Goal: Task Accomplishment & Management: Use online tool/utility

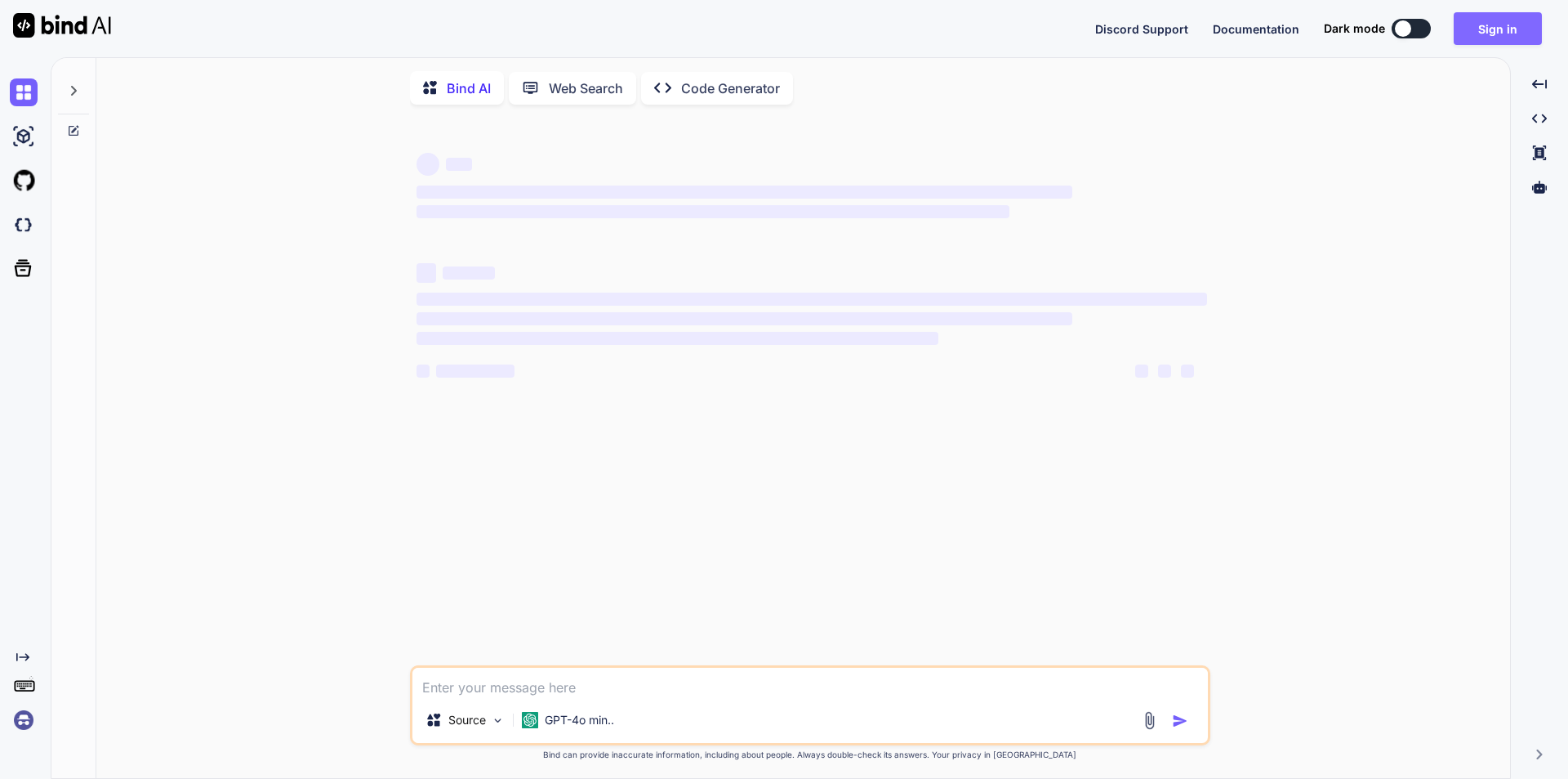
click at [1478, 25] on button "Sign in" at bounding box center [1498, 28] width 88 height 33
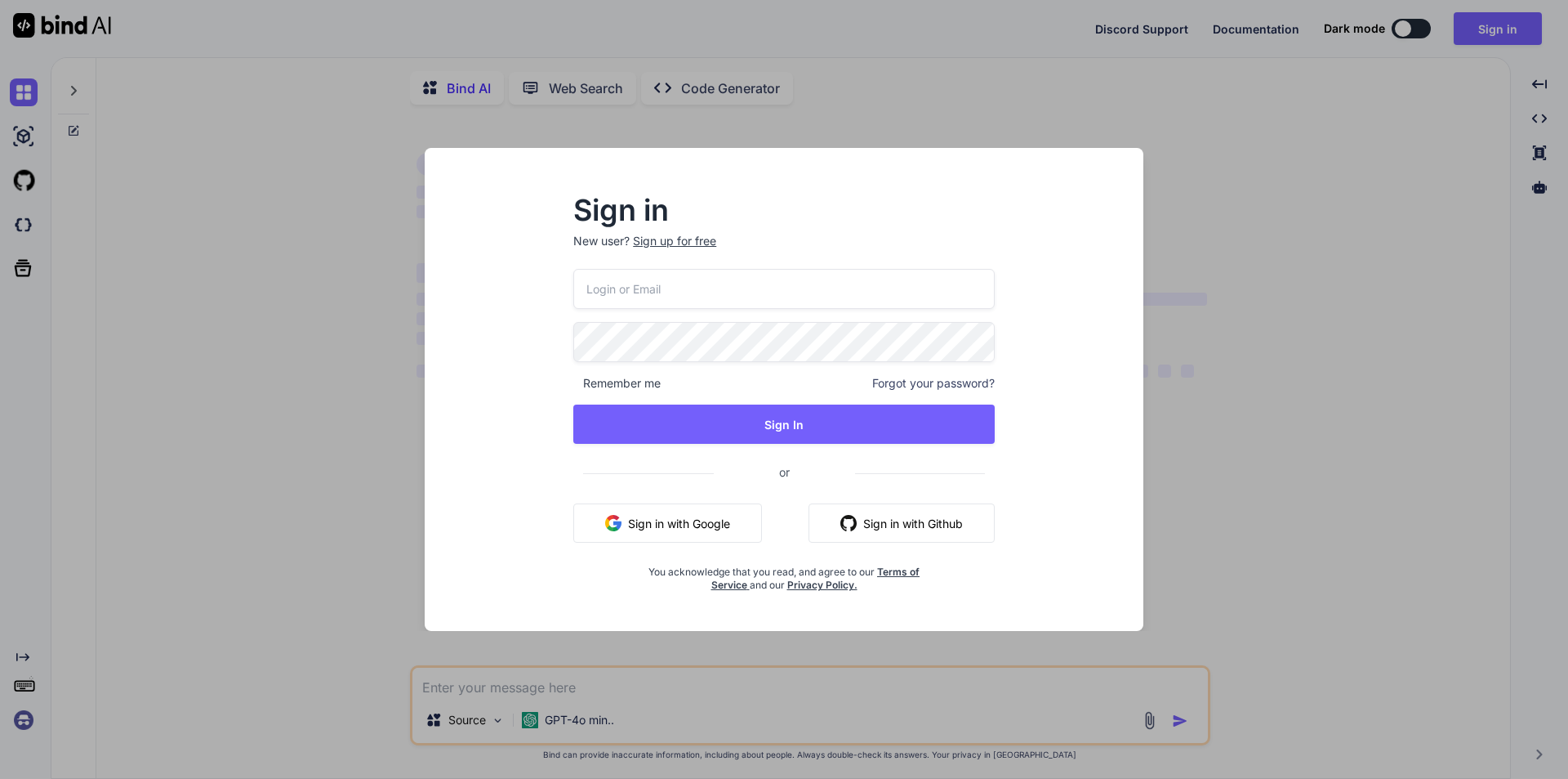
type textarea "x"
type input "[EMAIL_ADDRESS][DOMAIN_NAME]"
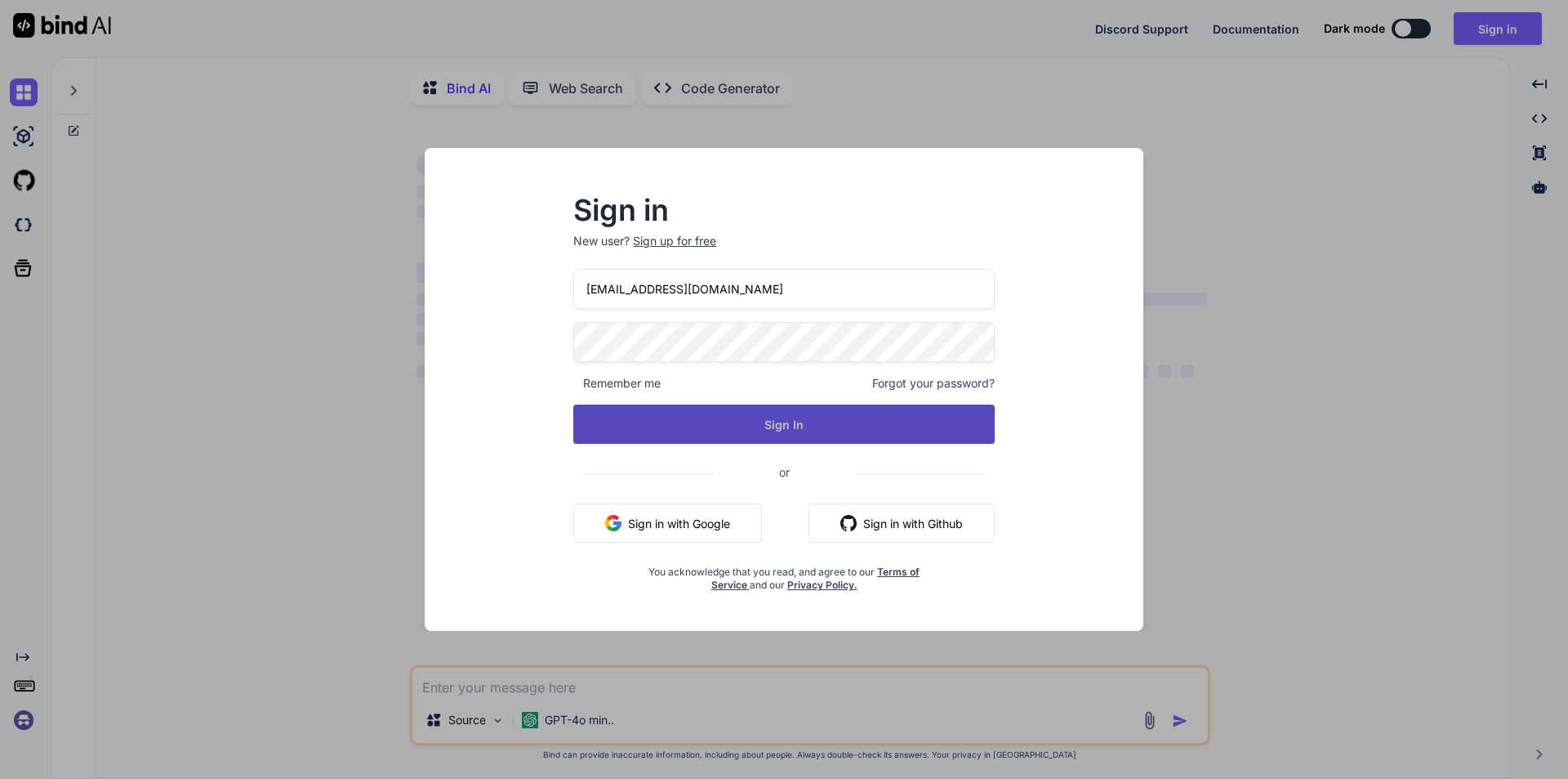
click at [721, 411] on button "Sign In" at bounding box center [784, 424] width 422 height 40
type textarea "x"
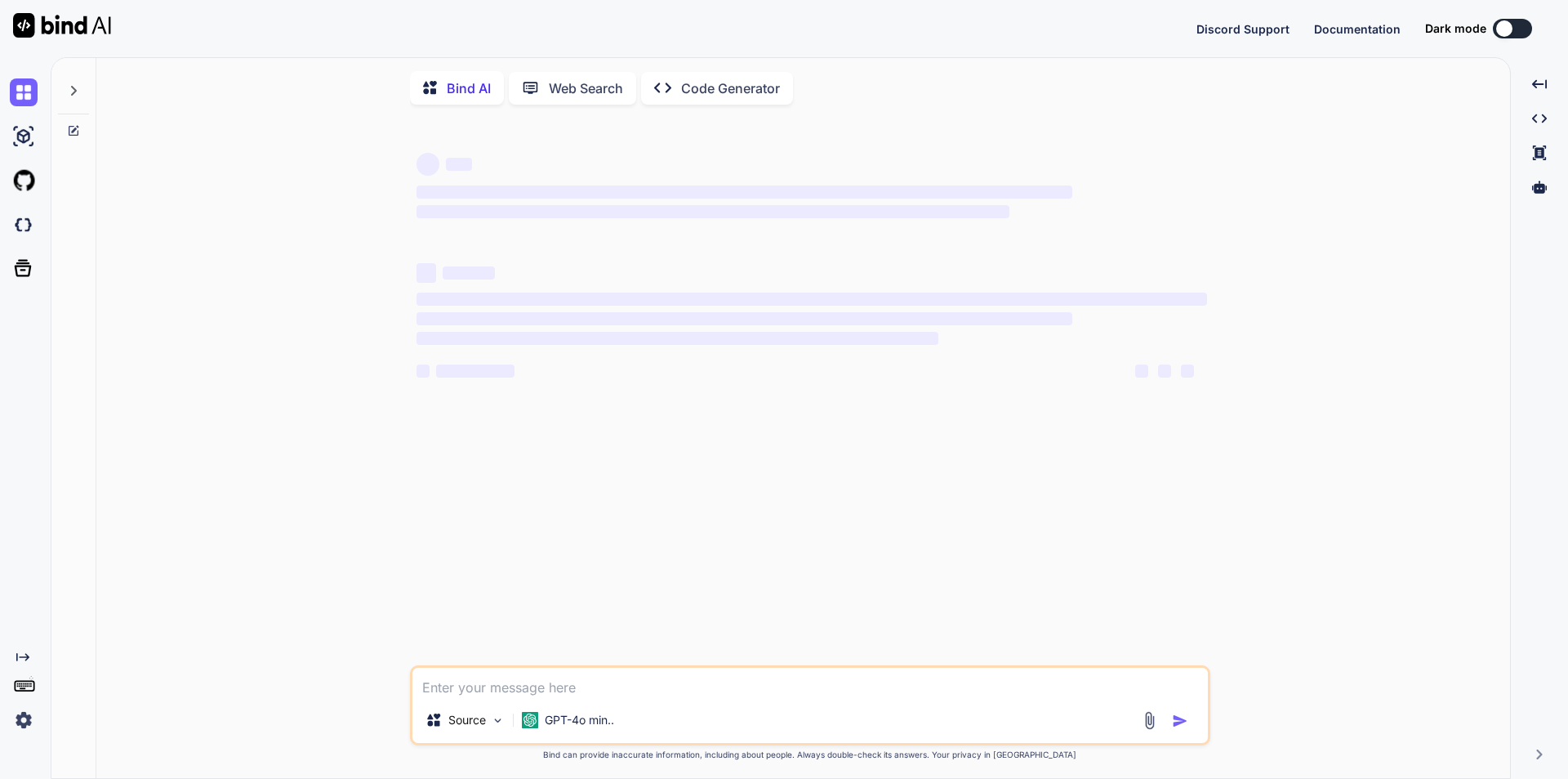
click at [616, 676] on textarea at bounding box center [810, 682] width 796 height 29
paste textarea "• Updated the mock-up for paid users section and created the top card for paid …"
type textarea "• Updated the mock-up for paid users section and created the top card for paid …"
type textarea "x"
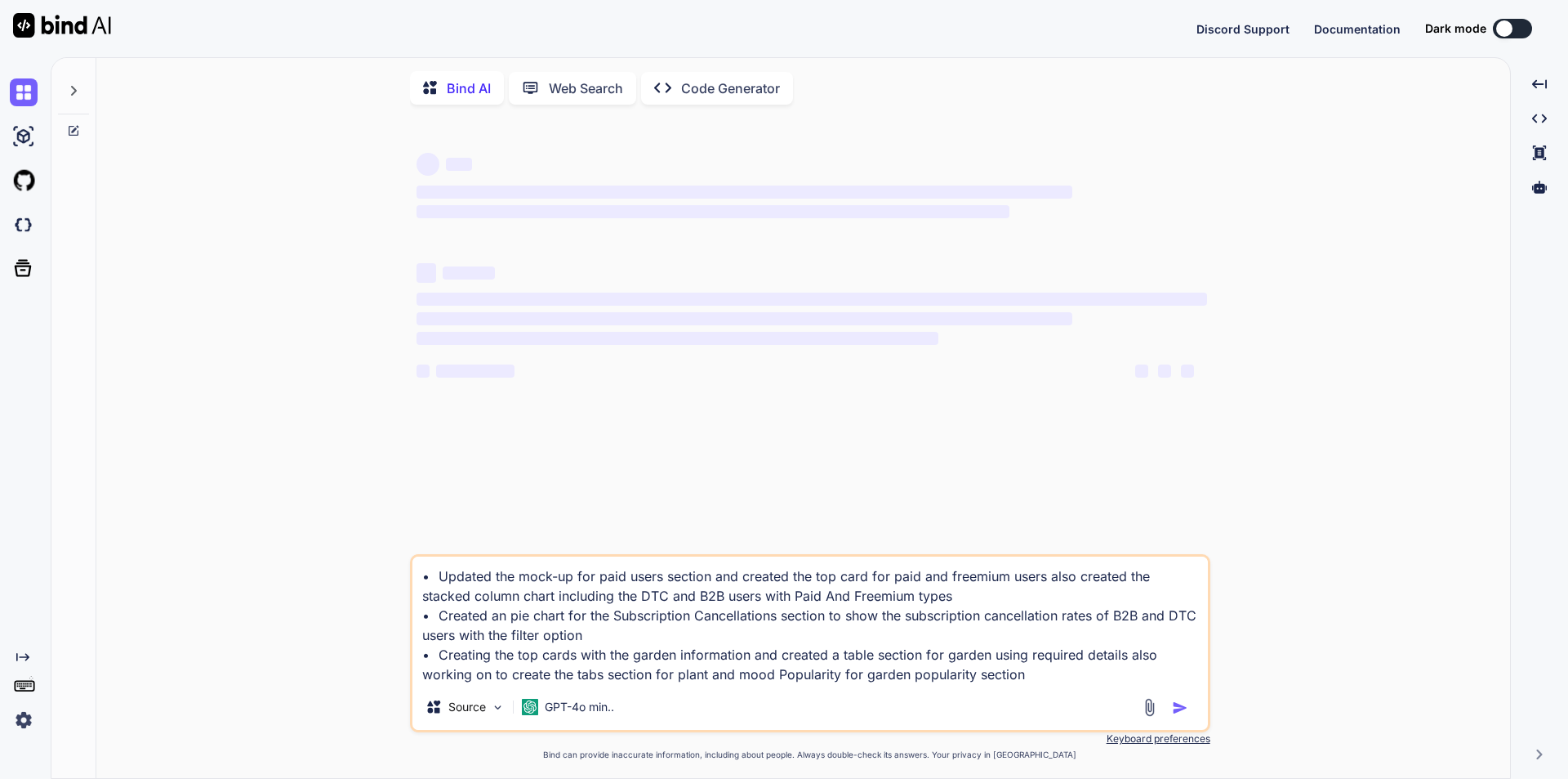
type textarea "• Updated the mock-up for paid users section and created the top card for paid …"
type textarea "x"
type textarea "• Updated the mock-up for paid users section and created the top card for paid …"
type textarea "x"
type textarea "• Updated the mock-up for paid users section and created the top card for paid …"
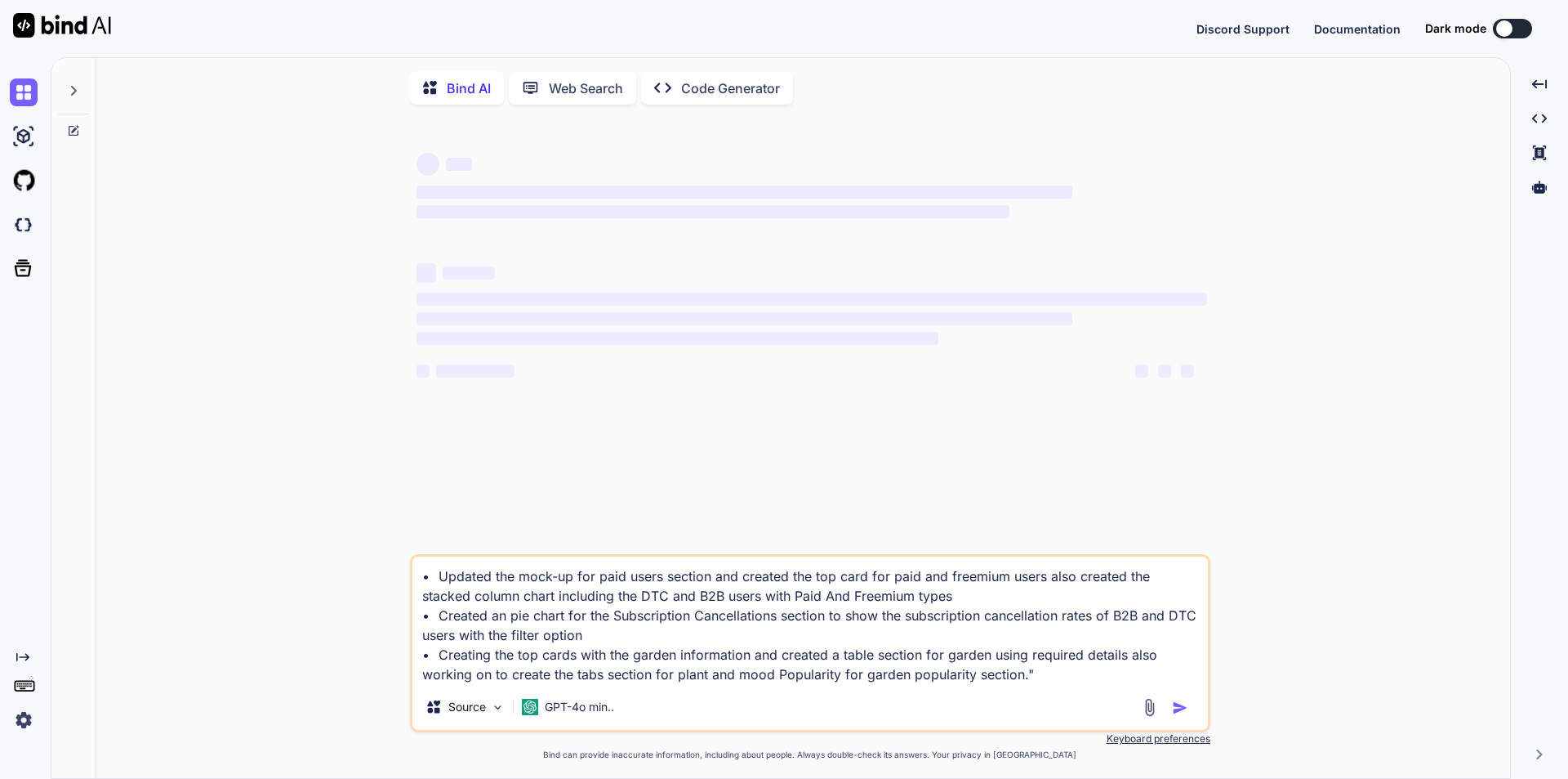
type textarea "x"
type textarea "• Updated the mock-up for paid users section and created the top card for paid …"
type textarea "x"
type textarea "• Updated the mock-up for paid users section and created the top card for paid …"
type textarea "x"
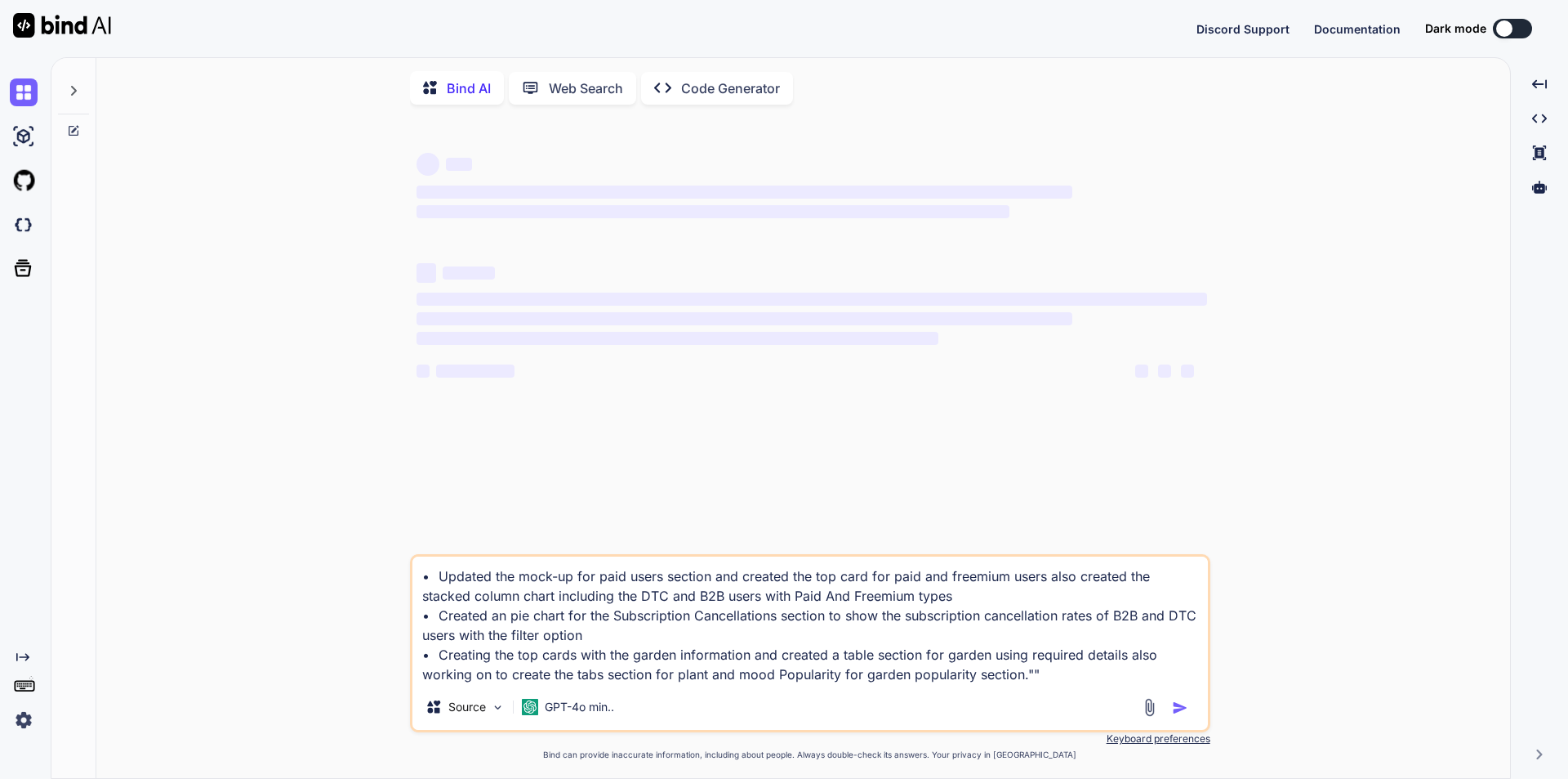
type textarea "• Updated the mock-up for paid users section and created the top card for paid …"
type textarea "x"
type textarea "• Updated the mock-up for paid users section and created the top card for paid …"
type textarea "x"
type textarea "• Updated the mock-up for paid users section and created the top card for paid …"
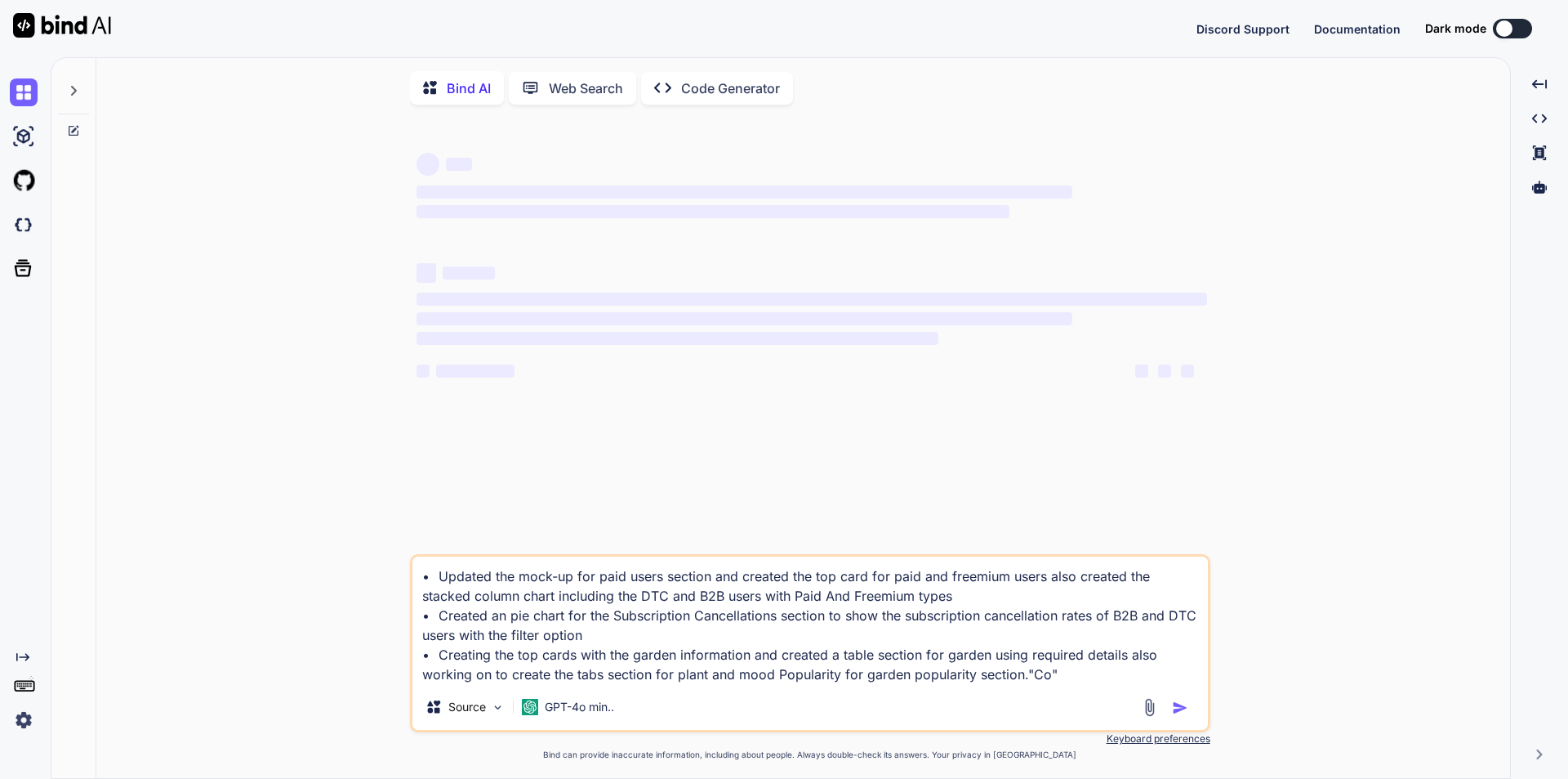
type textarea "x"
type textarea "• Updated the mock-up for paid users section and created the top card for paid …"
type textarea "x"
type textarea "• Updated the mock-up for paid users section and created the top card for paid …"
type textarea "x"
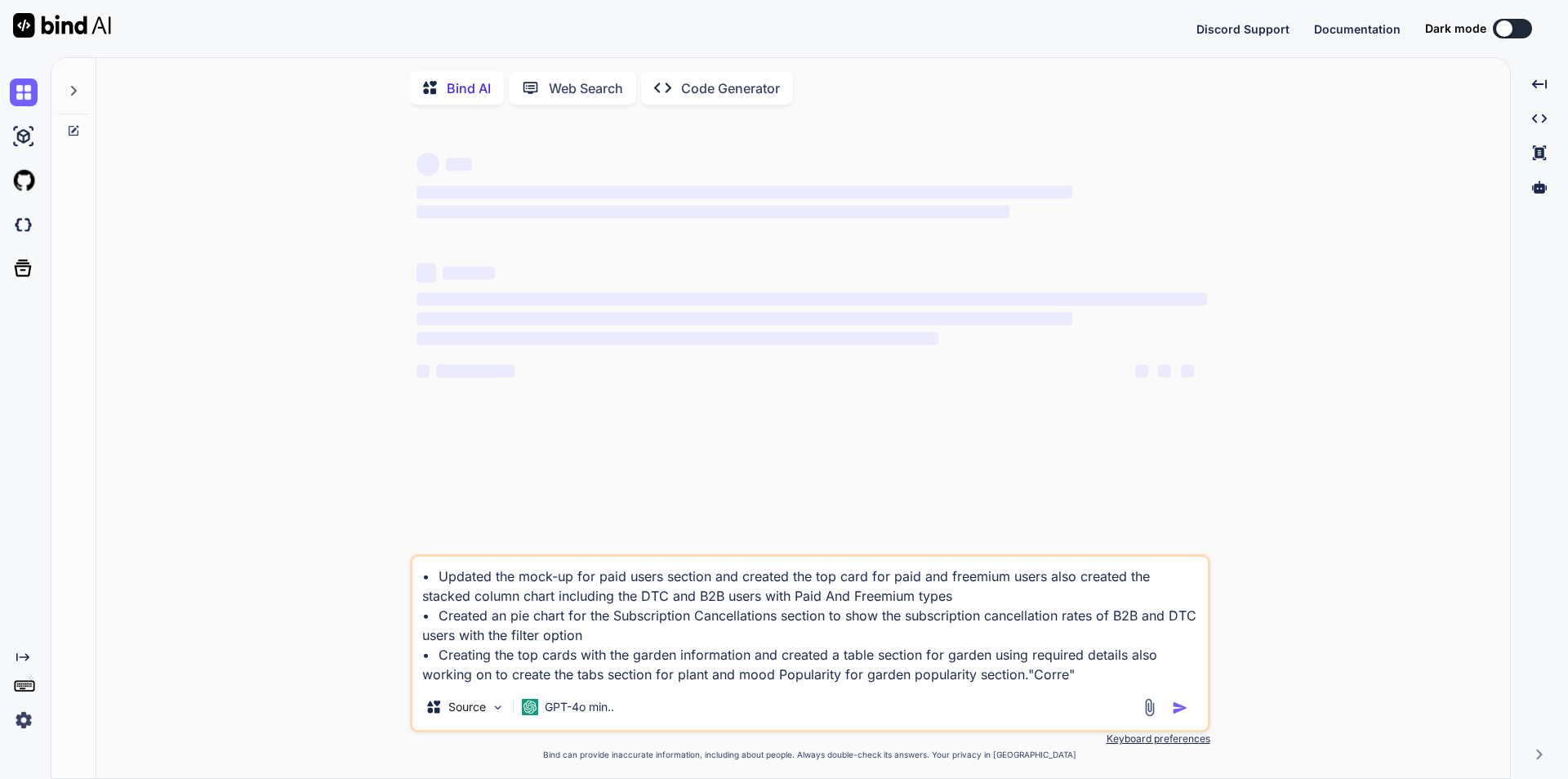
type textarea "• Updated the mock-up for paid users section and created the top card for paid …"
type textarea "x"
type textarea "• Updated the mock-up for paid users section and created the top card for paid …"
type textarea "x"
type textarea "• Updated the mock-up for paid users section and created the top card for paid …"
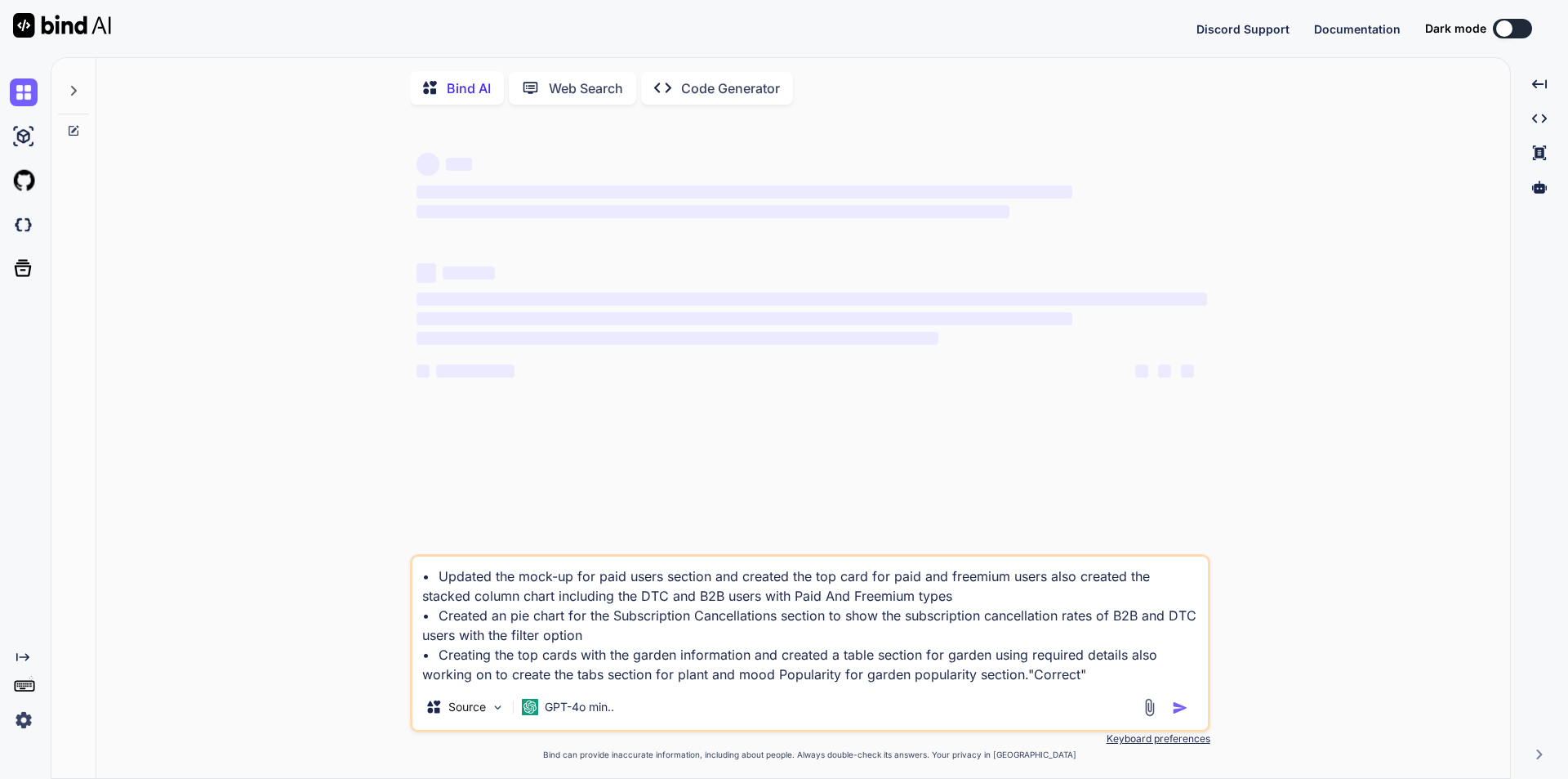
type textarea "x"
type textarea "• Updated the mock-up for paid users section and created the top card for paid …"
type textarea "x"
type textarea "• Updated the mock-up for paid users section and created the top card for paid …"
type textarea "x"
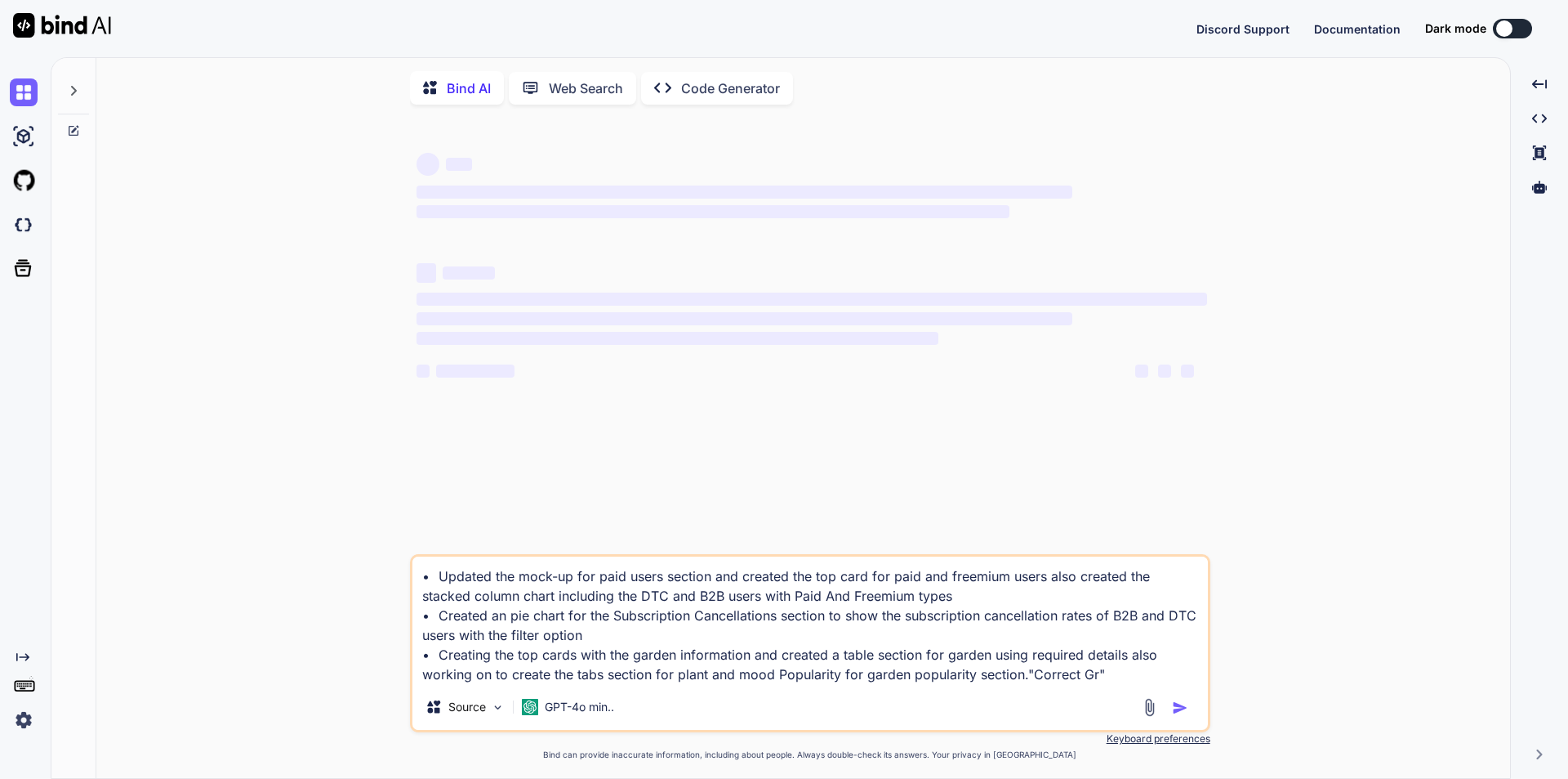
type textarea "• Updated the mock-up for paid users section and created the top card for paid …"
type textarea "x"
type textarea "• Updated the mock-up for paid users section and created the top card for paid …"
type textarea "x"
type textarea "• Updated the mock-up for paid users section and created the top card for paid …"
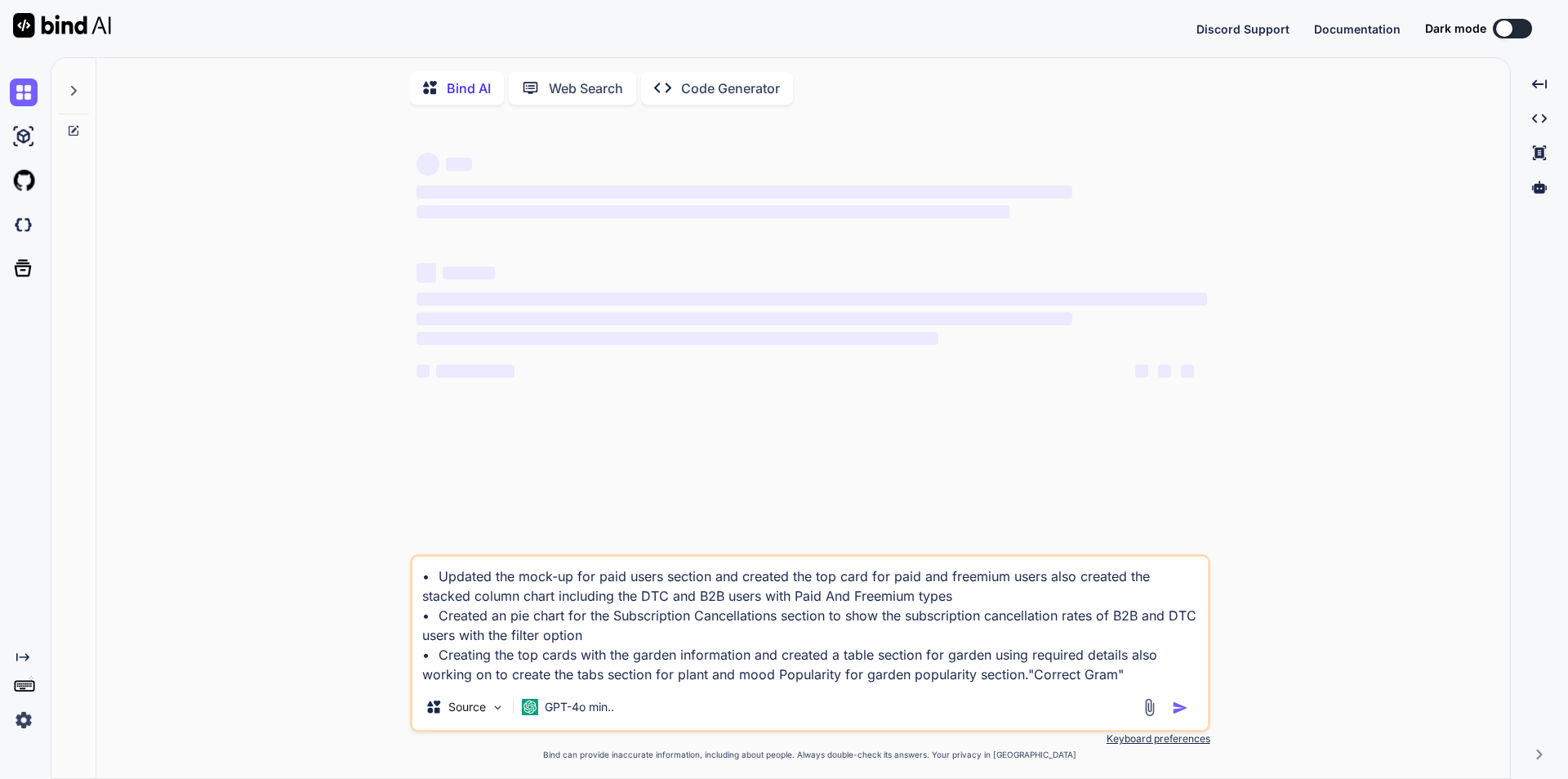
type textarea "x"
type textarea "• Updated the mock-up for paid users section and created the top card for paid …"
type textarea "x"
type textarea "• Updated the mock-up for paid users section and created the top card for paid …"
type textarea "x"
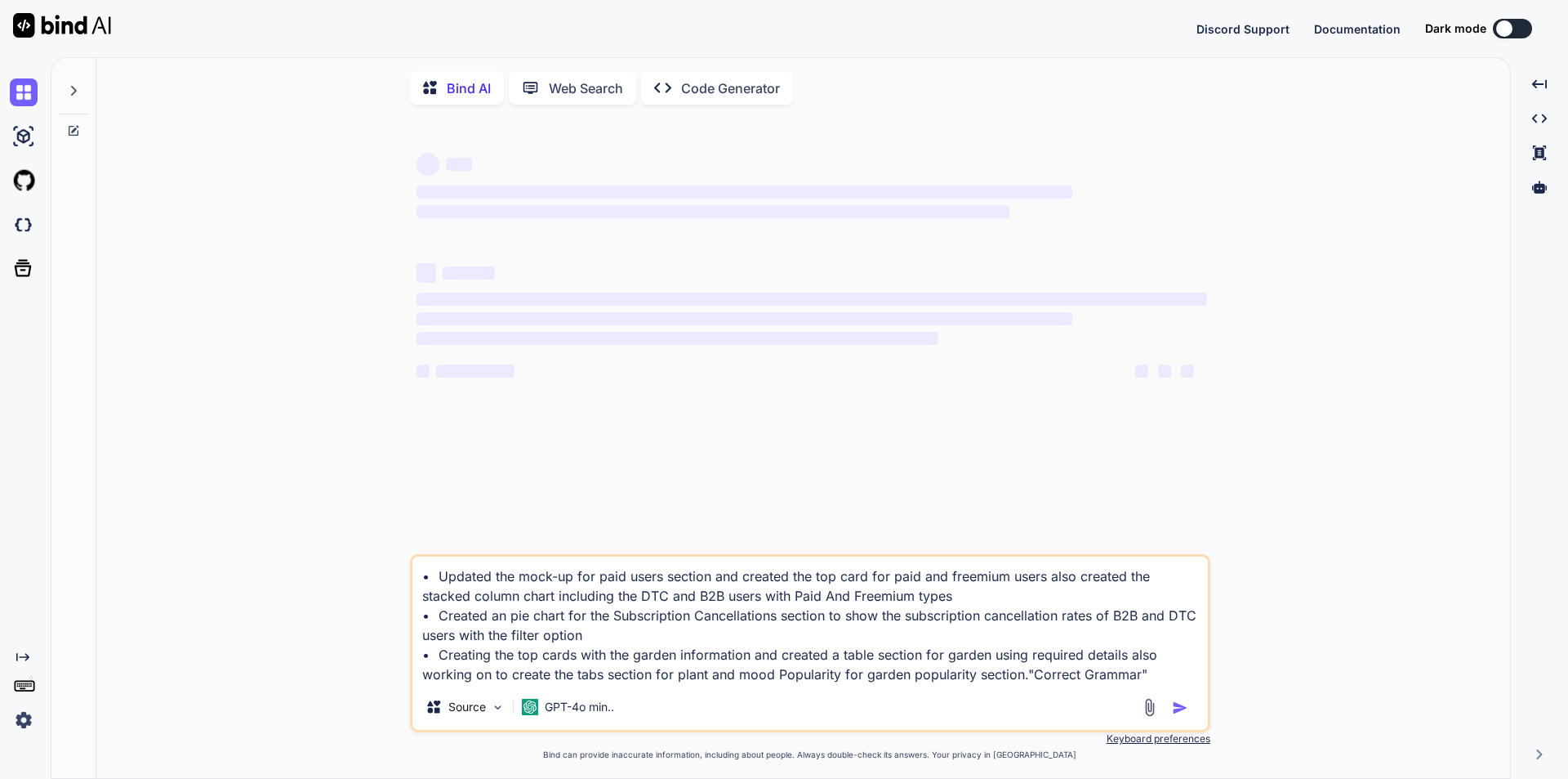
type textarea "• Updated the mock-up for paid users section and created the top card for paid …"
type textarea "x"
type textarea "• Updated the mock-up for paid users section and created the top card for paid …"
type textarea "x"
type textarea "• Updated the mock-up for paid users section and created the top card for paid …"
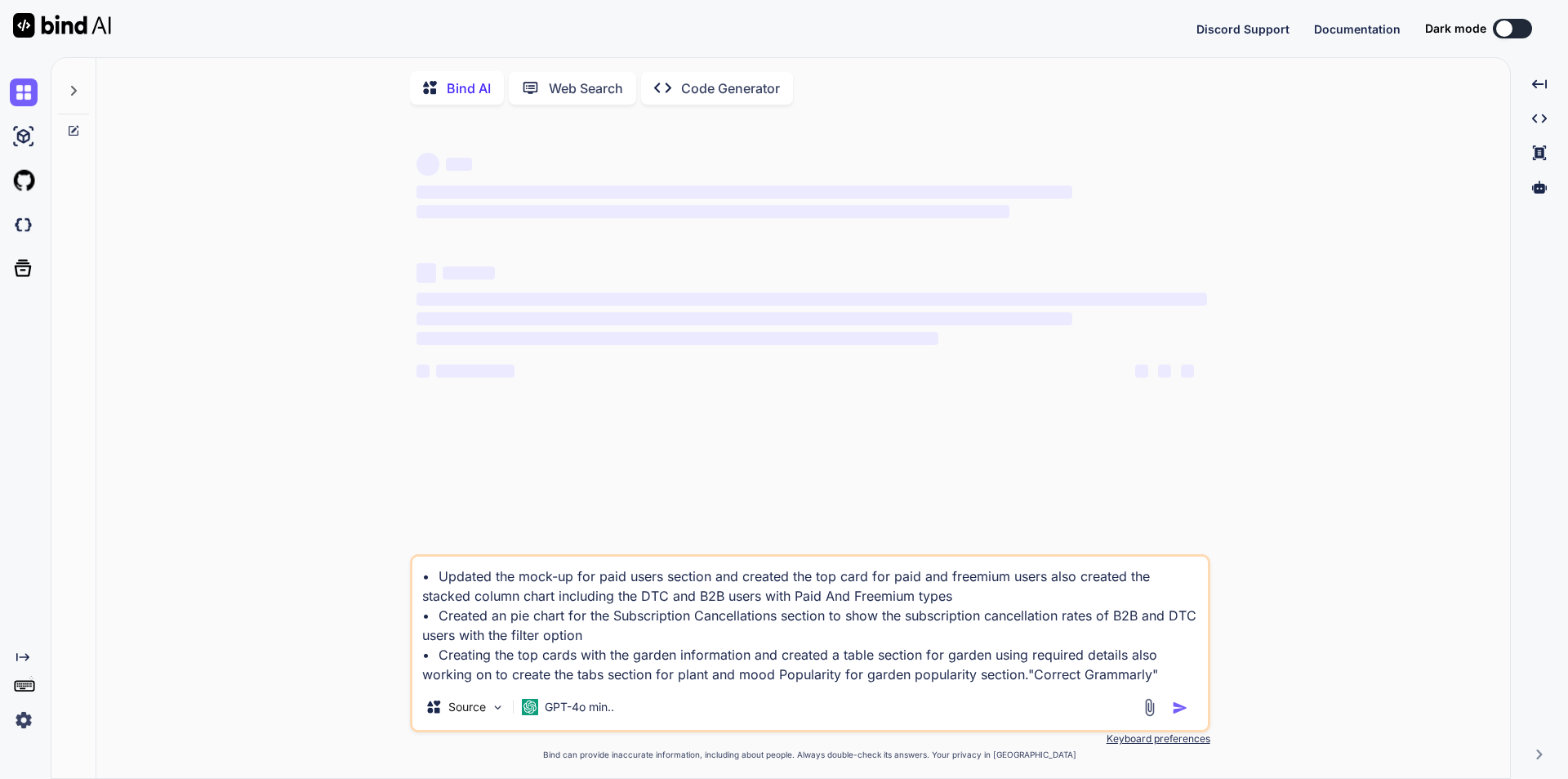
type textarea "x"
type textarea "• Updated the mock-up for paid users section and created the top card for paid …"
type textarea "x"
type textarea "• Updated the mock-up for paid users section and created the top card for paid …"
type textarea "x"
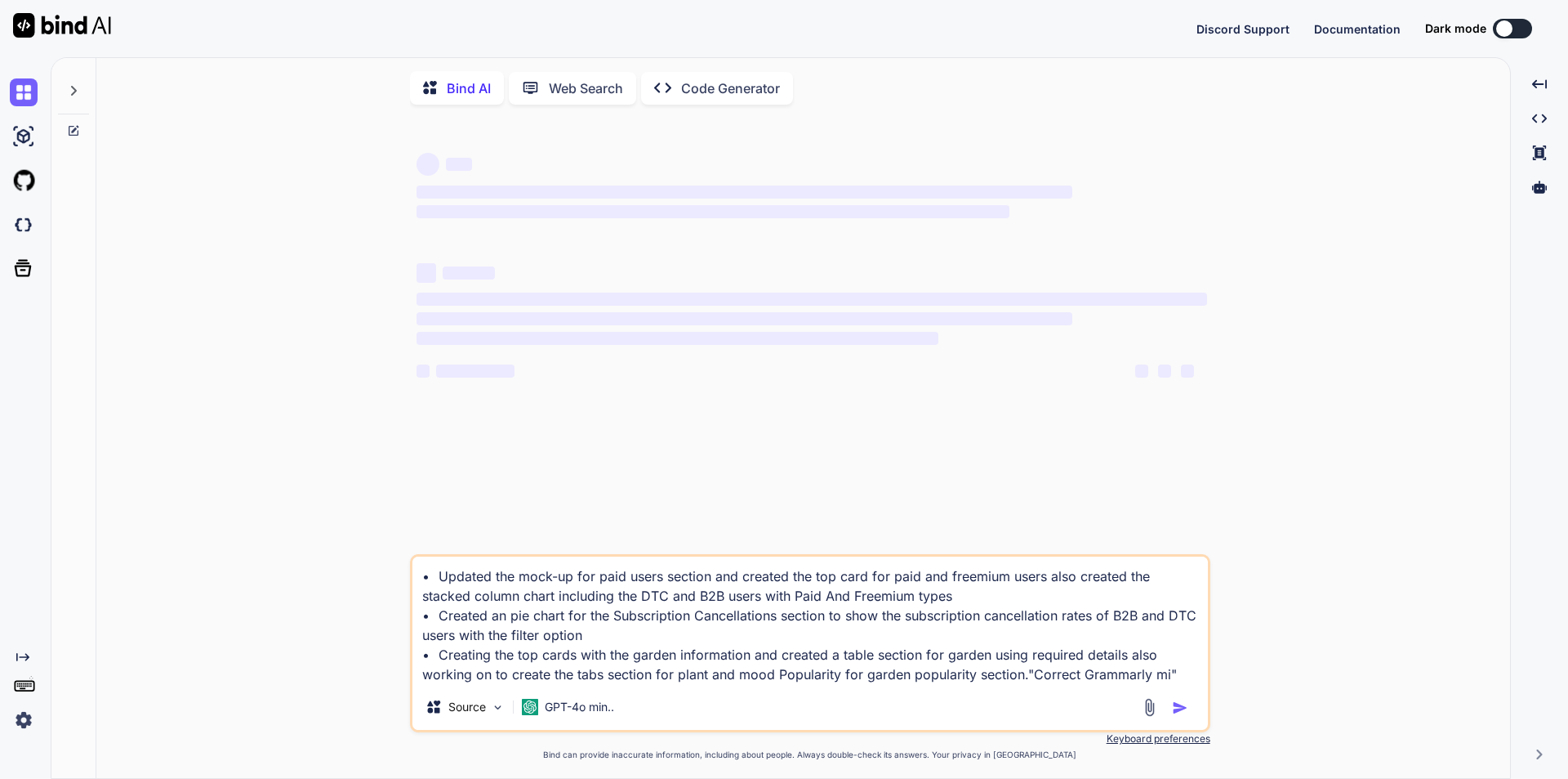
type textarea "• Updated the mock-up for paid users section and created the top card for paid …"
type textarea "x"
type textarea "• Updated the mock-up for paid users section and created the top card for paid …"
type textarea "x"
type textarea "• Updated the mock-up for paid users section and created the top card for paid …"
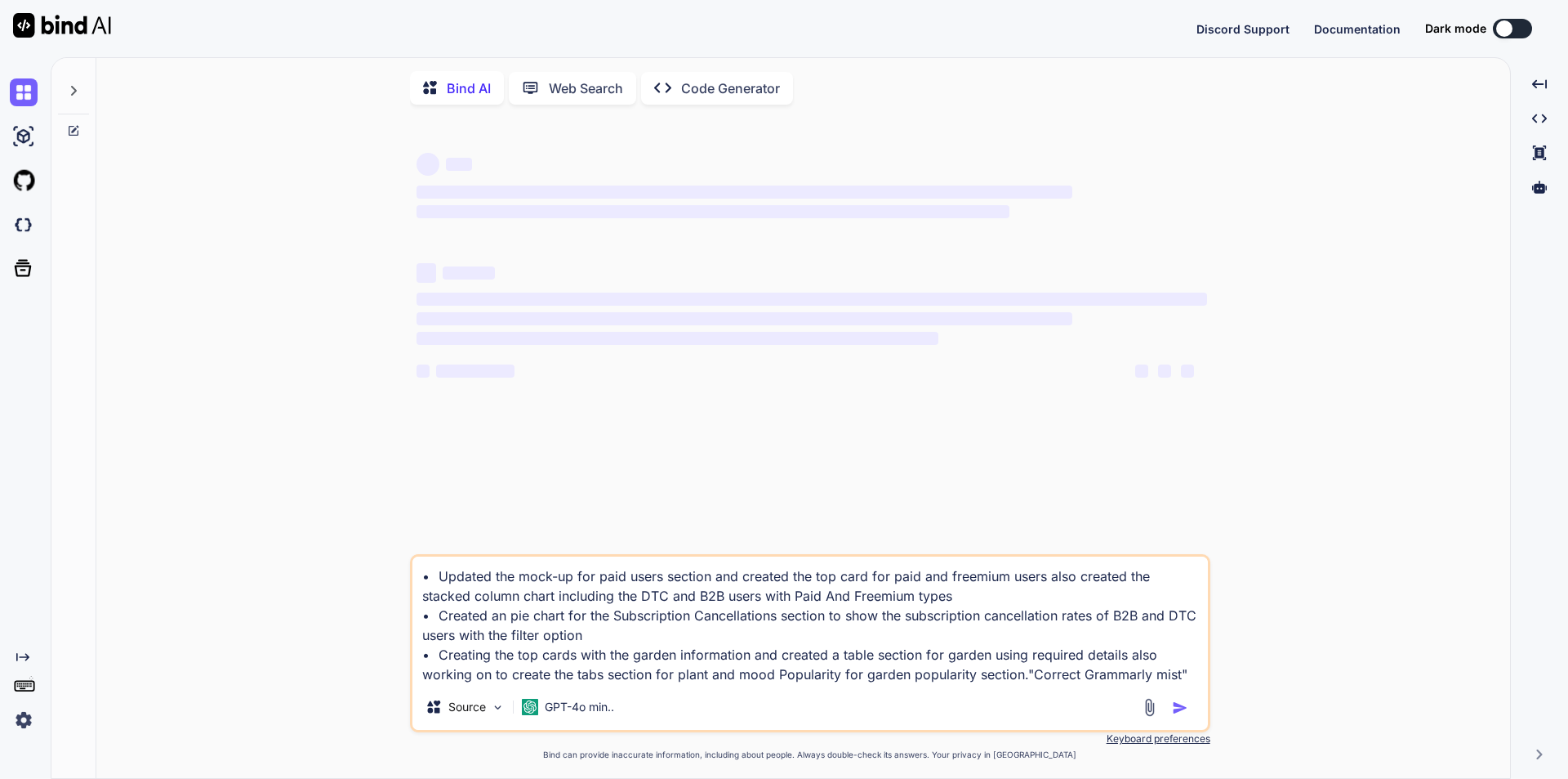
type textarea "x"
type textarea "• Updated the mock-up for paid users section and created the top card for paid …"
type textarea "x"
type textarea "• Updated the mock-up for paid users section and created the top card for paid …"
type textarea "x"
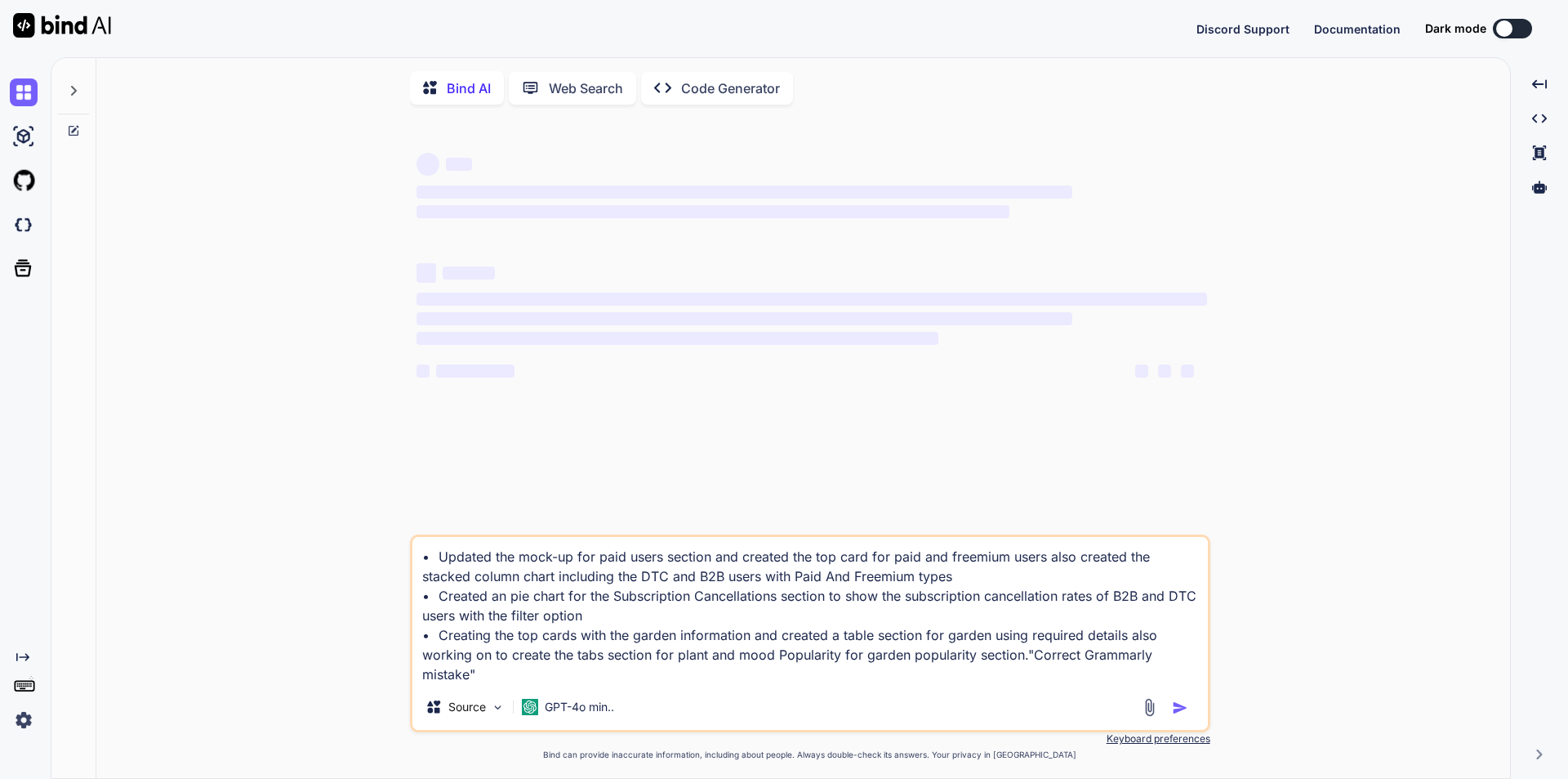
type textarea "• Updated the mock-up for paid users section and created the top card for paid …"
type textarea "x"
type textarea "• Updated the mock-up for paid users section and created the top card for paid …"
type textarea "x"
type textarea "• Updated the mock-up for paid users section and created the top card for paid …"
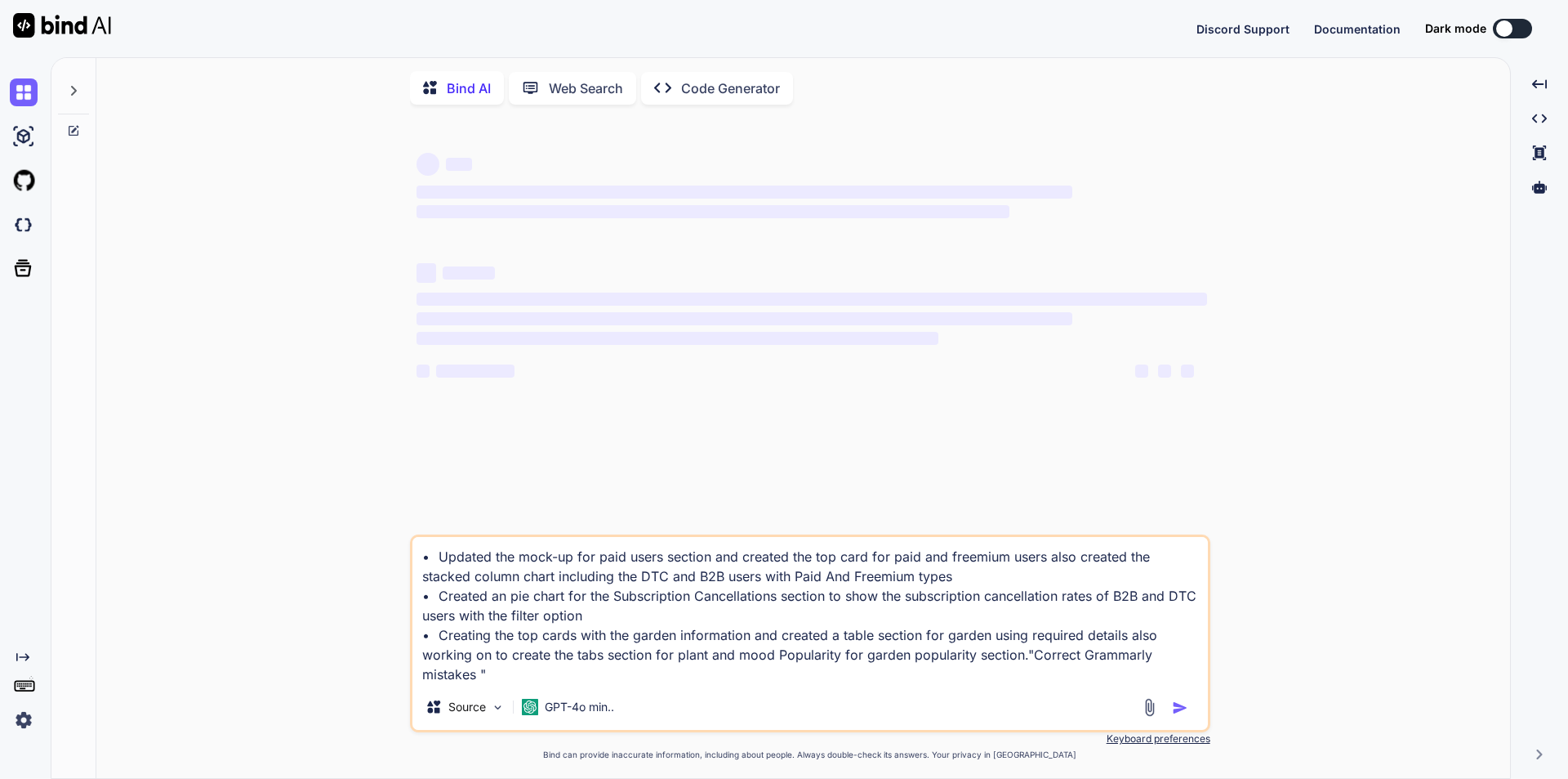
type textarea "x"
type textarea "• Updated the mock-up for paid users section and created the top card for paid …"
type textarea "x"
type textarea "• Updated the mock-up for paid users section and created the top card for paid …"
type textarea "x"
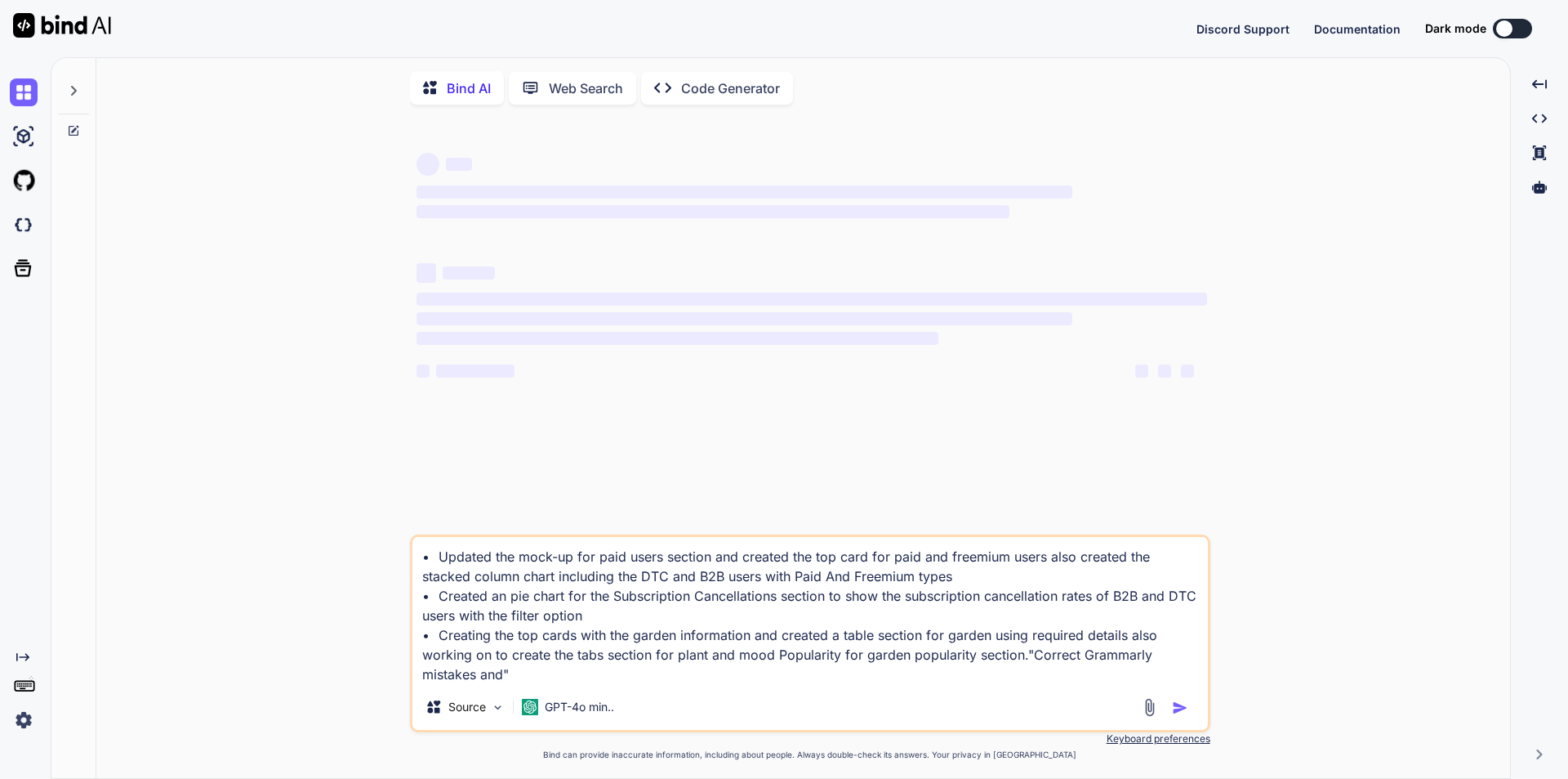
type textarea "• Updated the mock-up for paid users section and created the top card for paid …"
type textarea "x"
type textarea "• Updated the mock-up for paid users section and created the top card for paid …"
type textarea "x"
type textarea "• Updated the mock-up for paid users section and created the top card for paid …"
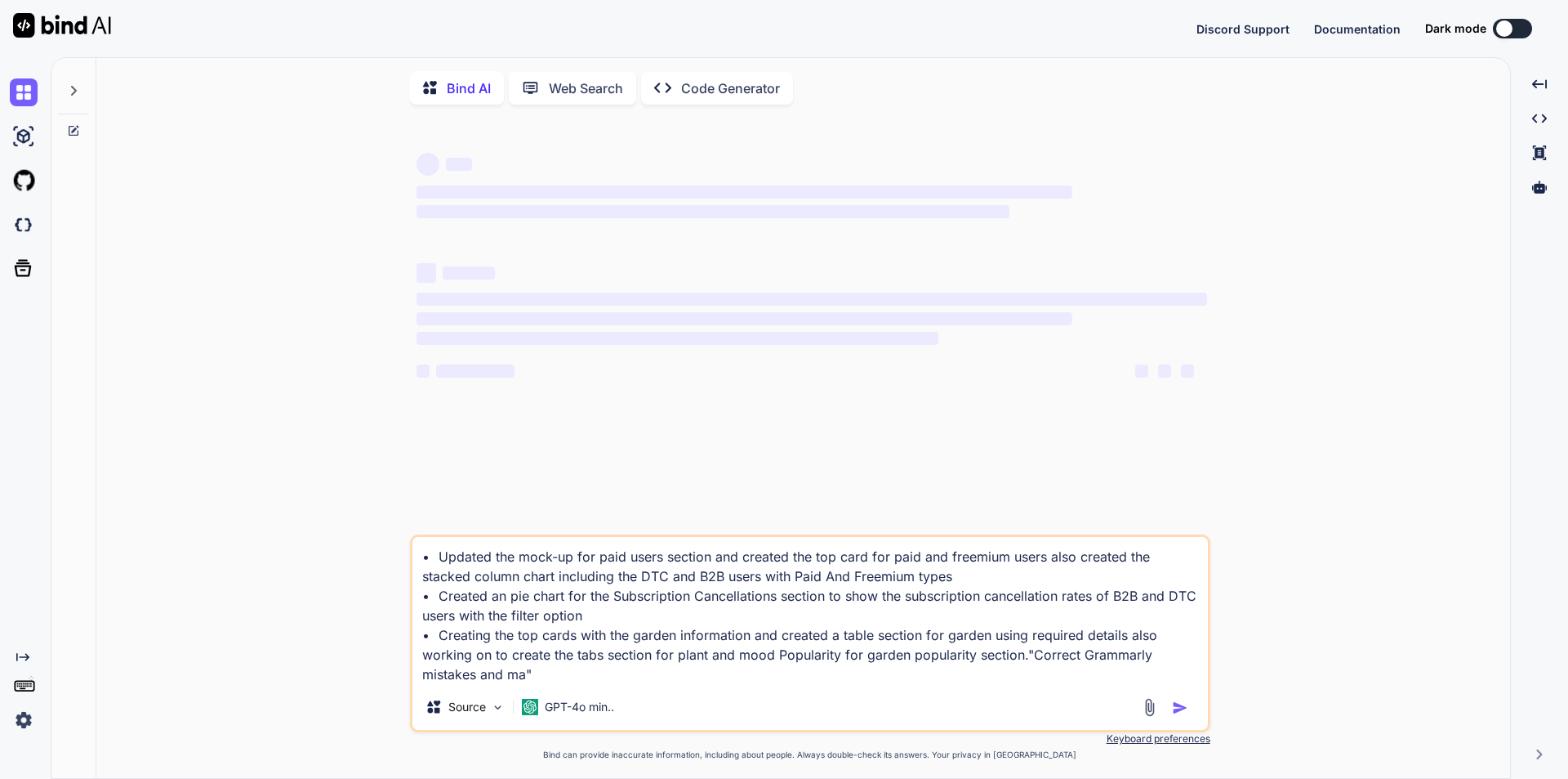
type textarea "x"
type textarea "• Updated the mock-up for paid users section and created the top card for paid …"
type textarea "x"
type textarea "• Updated the mock-up for paid users section and created the top card for paid …"
type textarea "x"
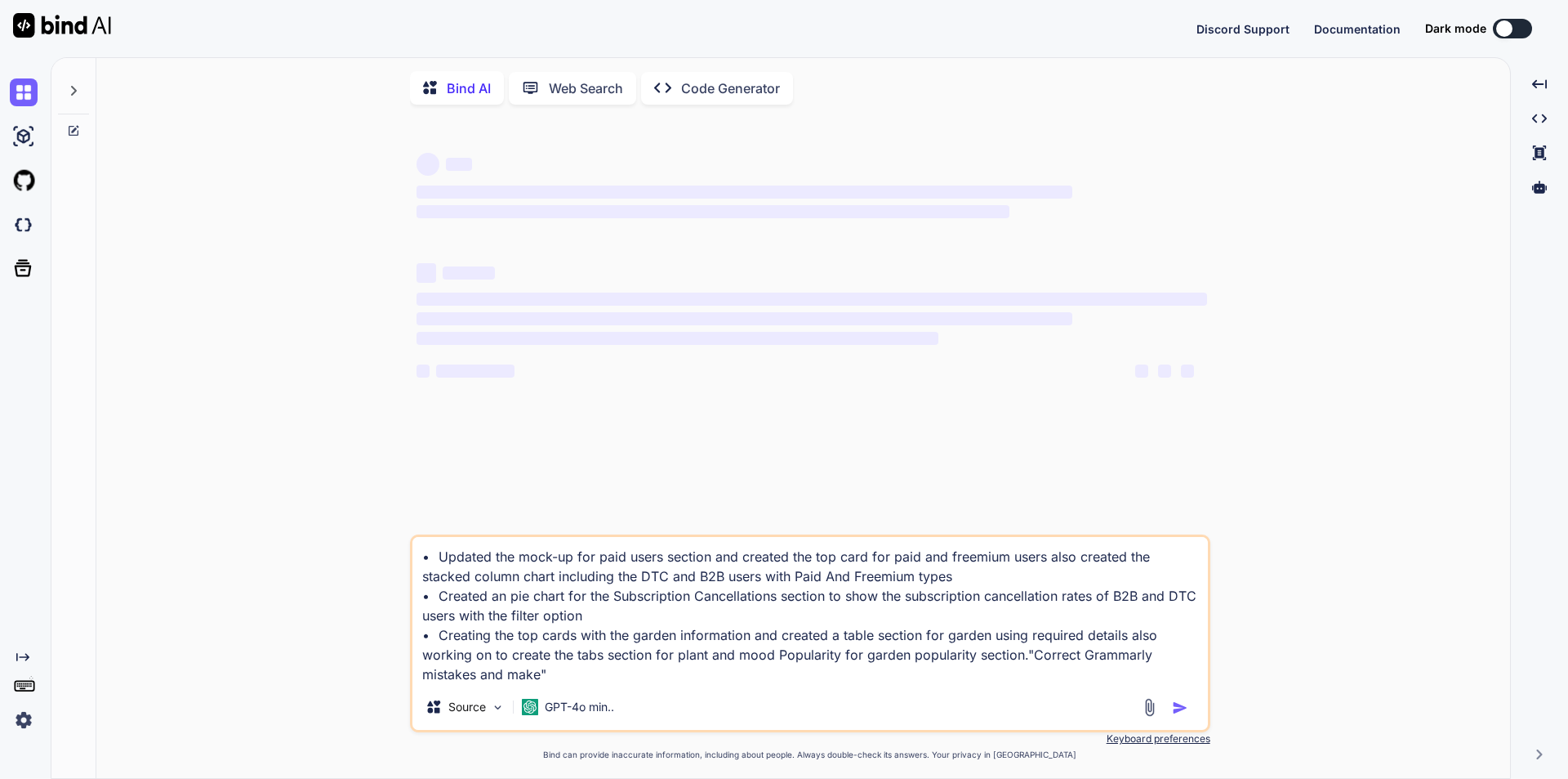
type textarea "• Updated the mock-up for paid users section and created the top card for paid …"
type textarea "x"
type textarea "• Updated the mock-up for paid users section and created the top card for paid …"
type textarea "x"
type textarea "• Updated the mock-up for paid users section and created the top card for paid …"
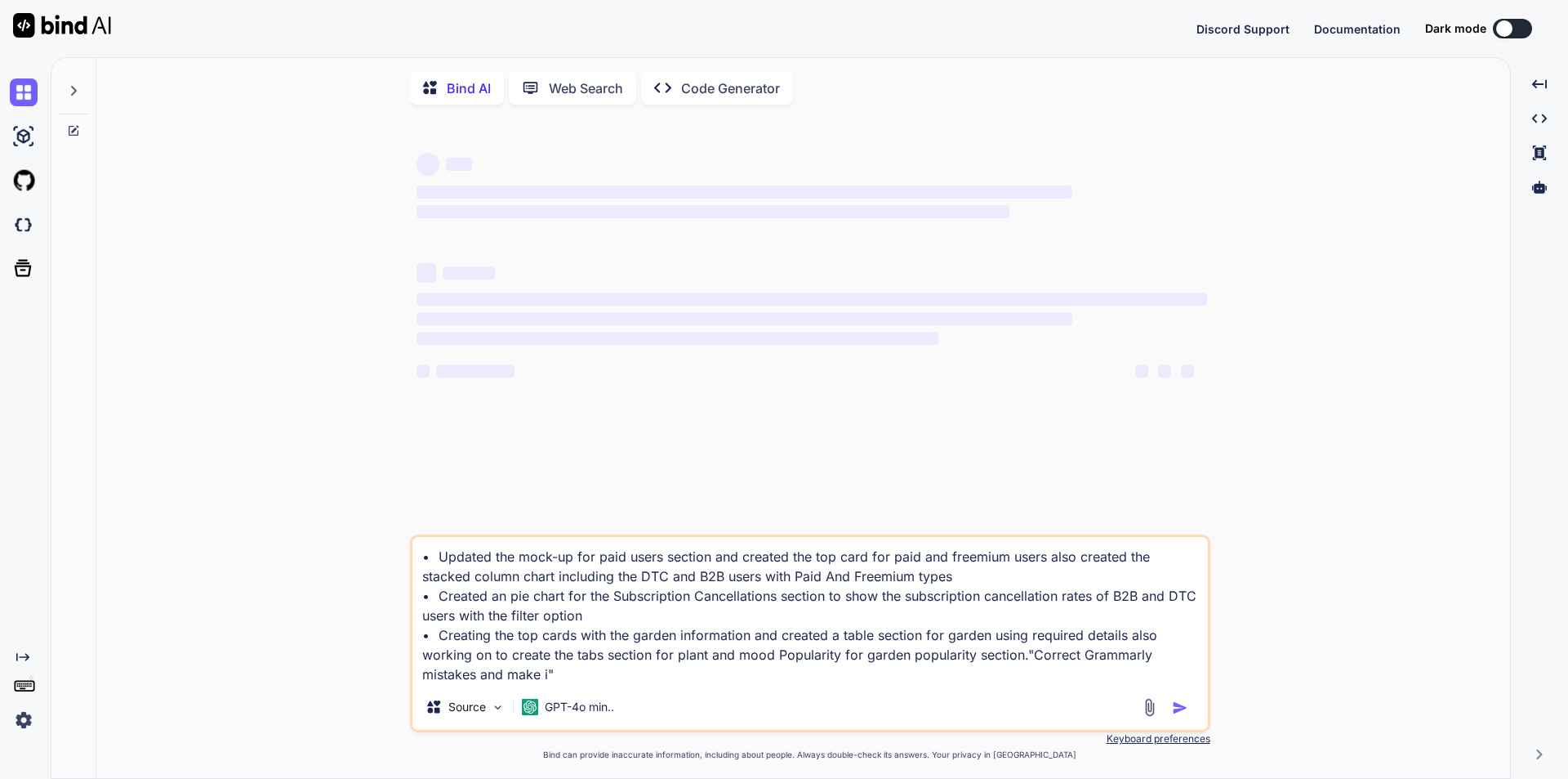
type textarea "x"
type textarea "• Updated the mock-up for paid users section and created the top card for paid …"
type textarea "x"
type textarea "• Updated the mock-up for paid users section and created the top card for paid …"
type textarea "x"
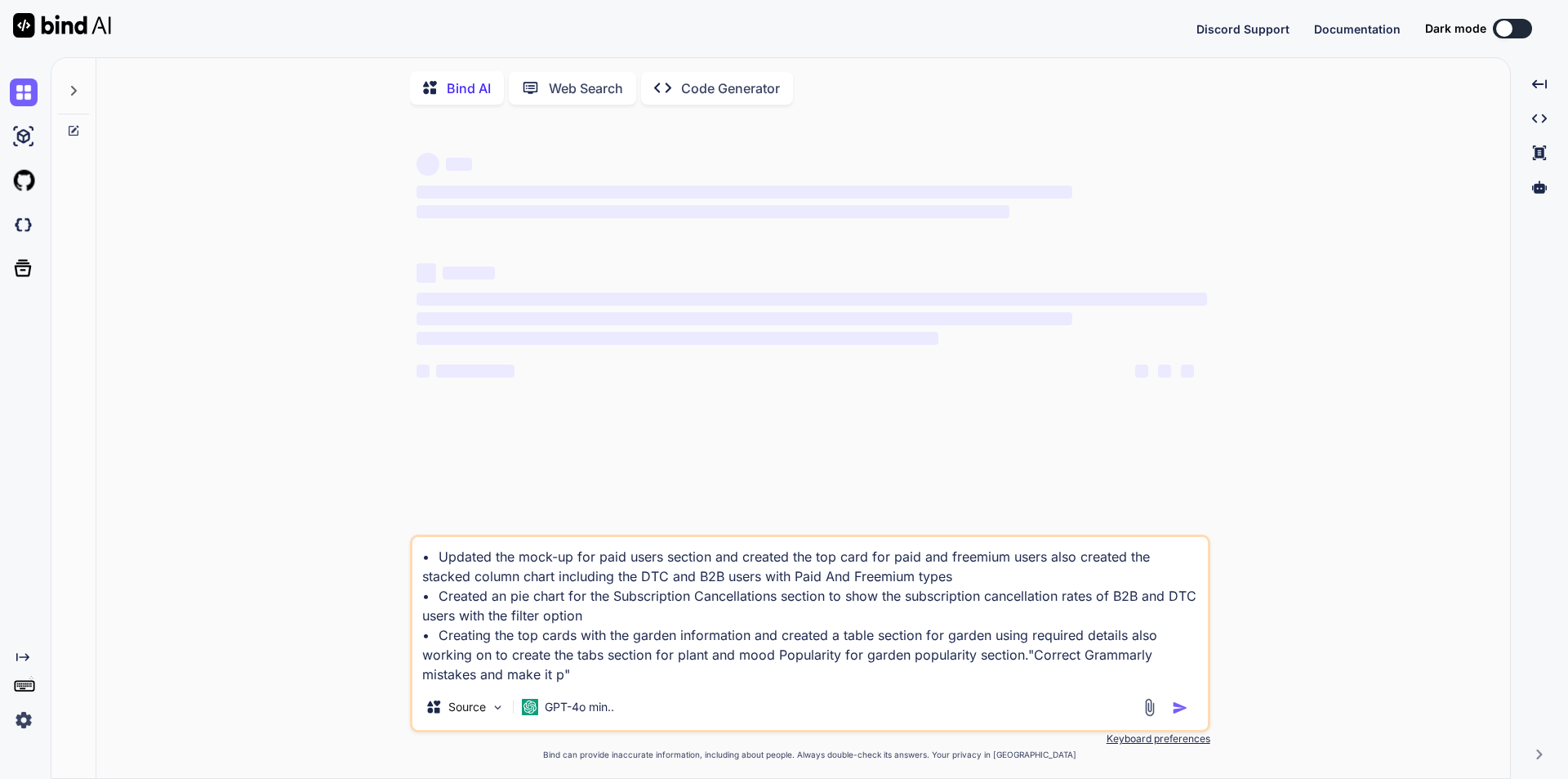
type textarea "• Updated the mock-up for paid users section and created the top card for paid …"
type textarea "x"
type textarea "• Updated the mock-up for paid users section and created the top card for paid …"
type textarea "x"
type textarea "• Updated the mock-up for paid users section and created the top card for paid …"
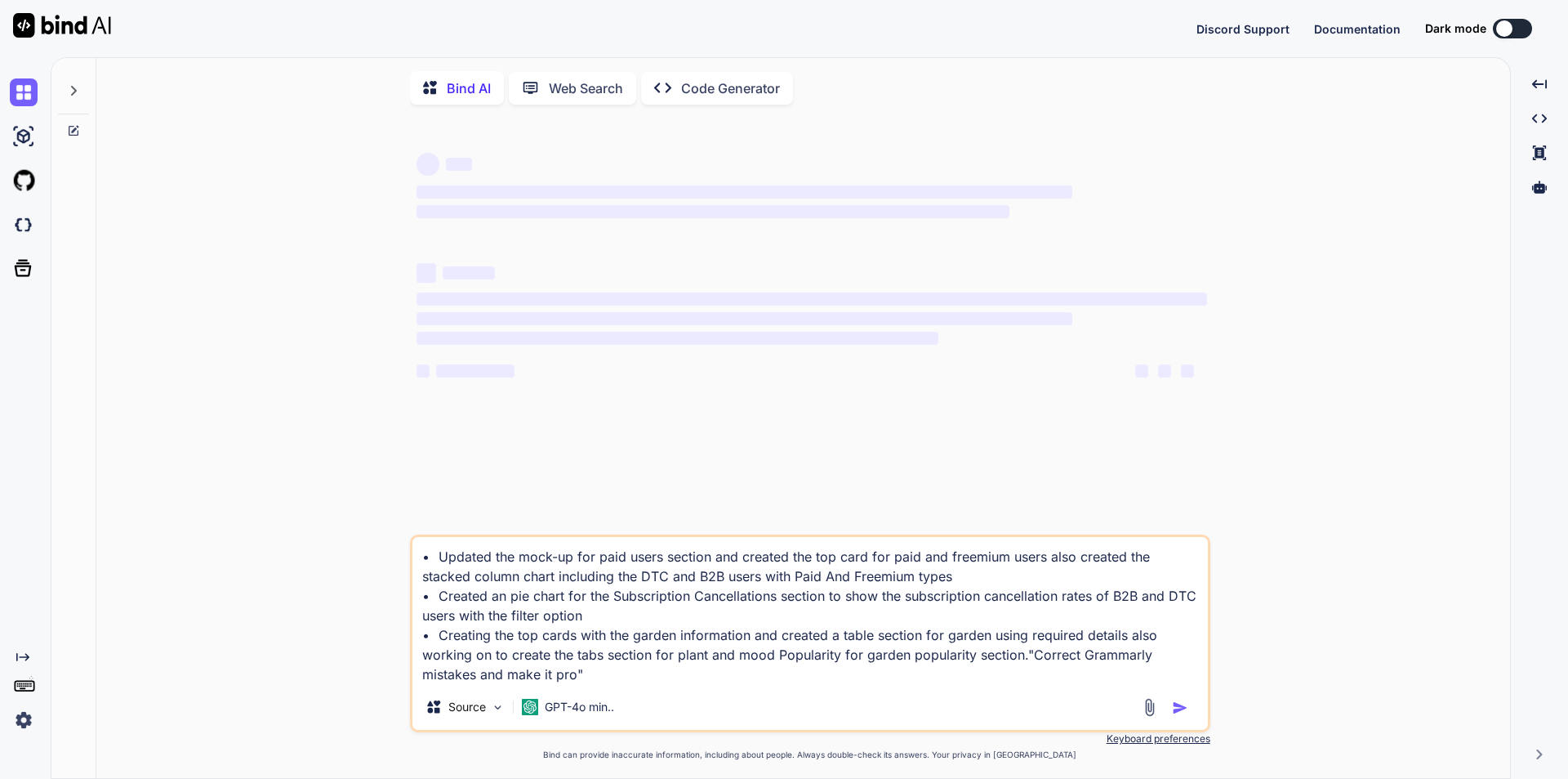
type textarea "x"
type textarea "• Updated the mock-up for paid users section and created the top card for paid …"
type textarea "x"
type textarea "• Updated the mock-up for paid users section and created the top card for paid …"
type textarea "x"
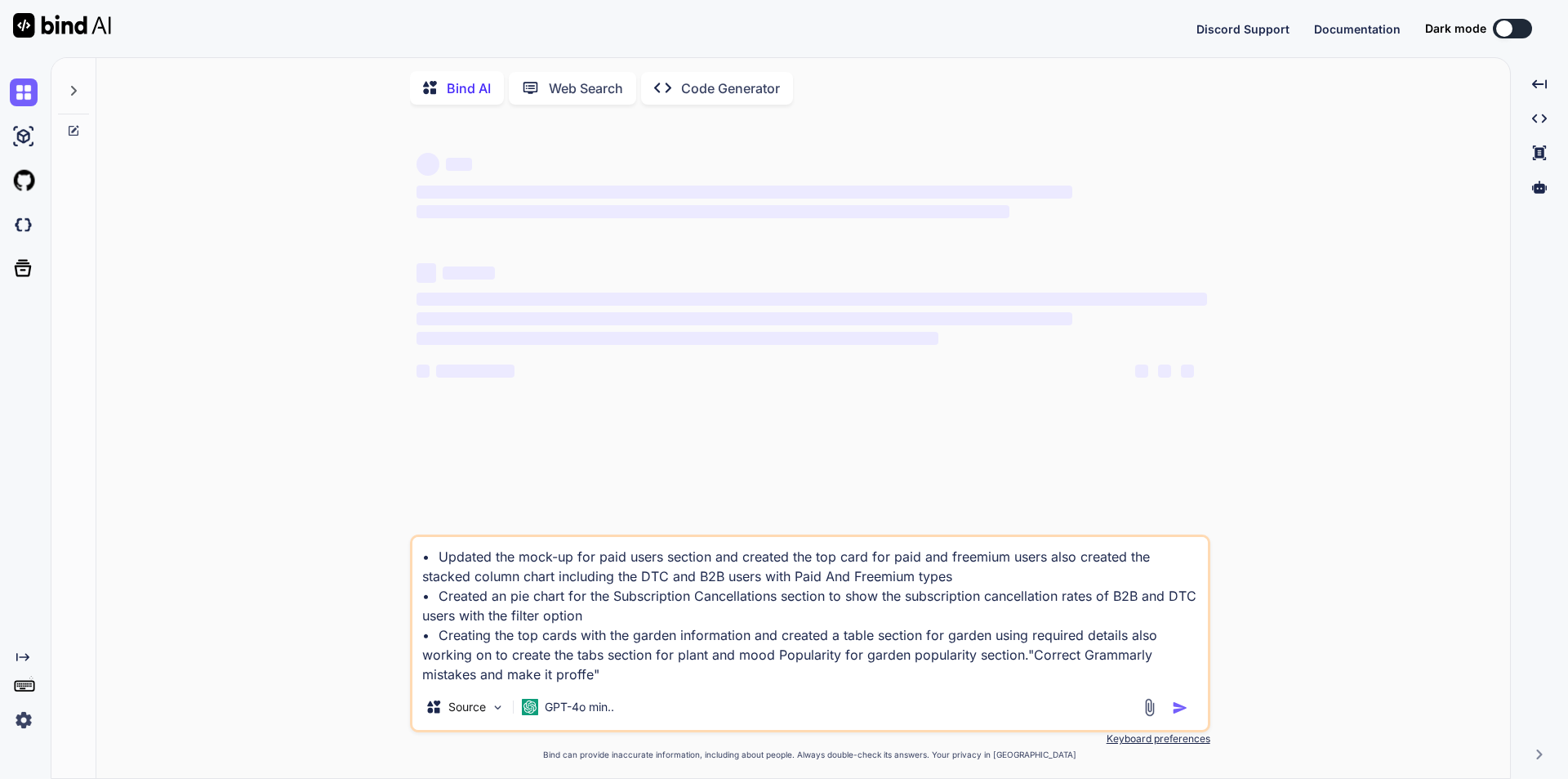
type textarea "• Updated the mock-up for paid users section and created the top card for paid …"
type textarea "x"
type textarea "• Updated the mock-up for paid users section and created the top card for paid …"
type textarea "x"
type textarea "• Updated the mock-up for paid users section and created the top card for paid …"
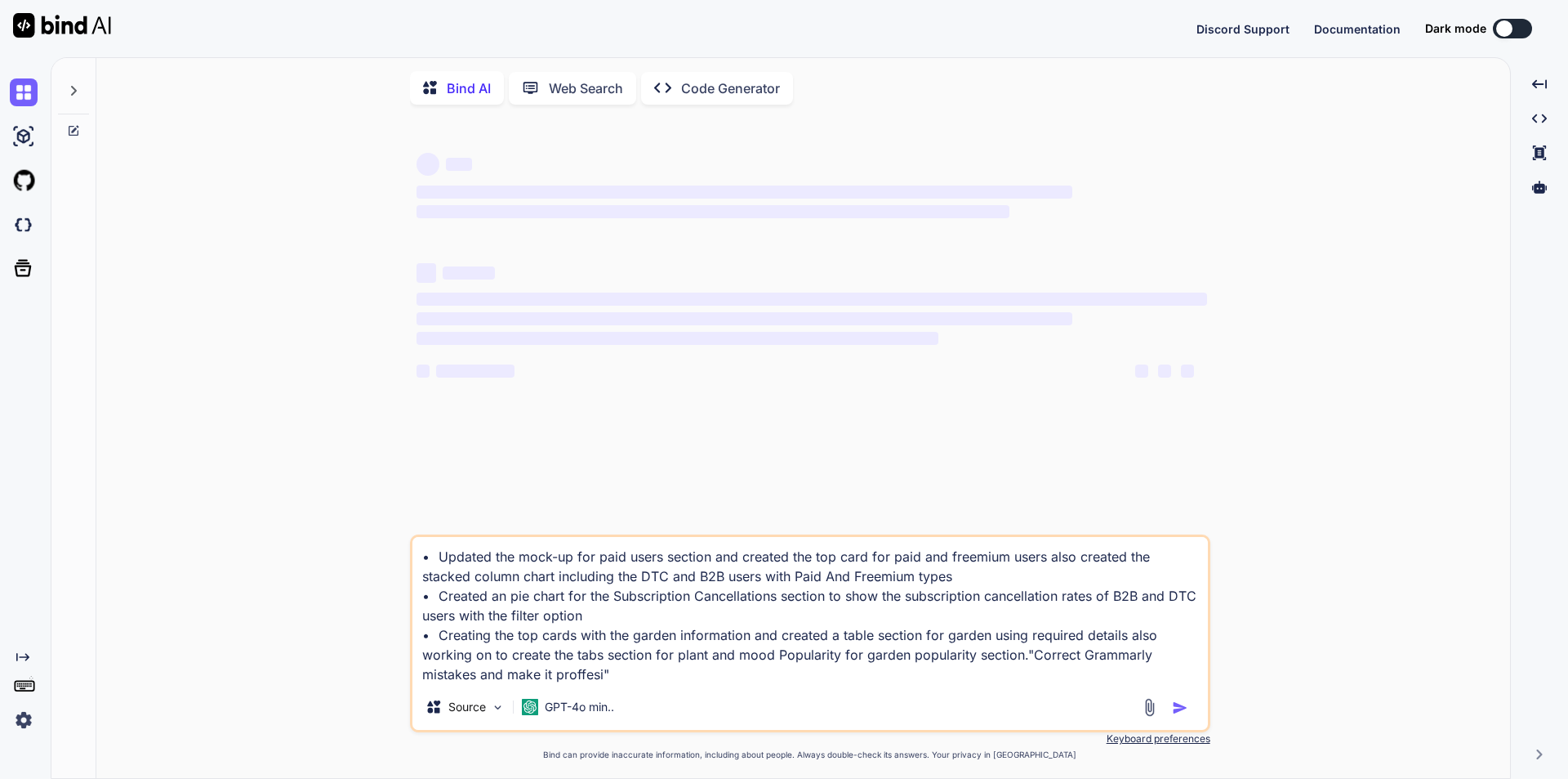
type textarea "x"
type textarea "• Updated the mock-up for paid users section and created the top card for paid …"
type textarea "x"
type textarea "• Updated the mock-up for paid users section and created the top card for paid …"
type textarea "x"
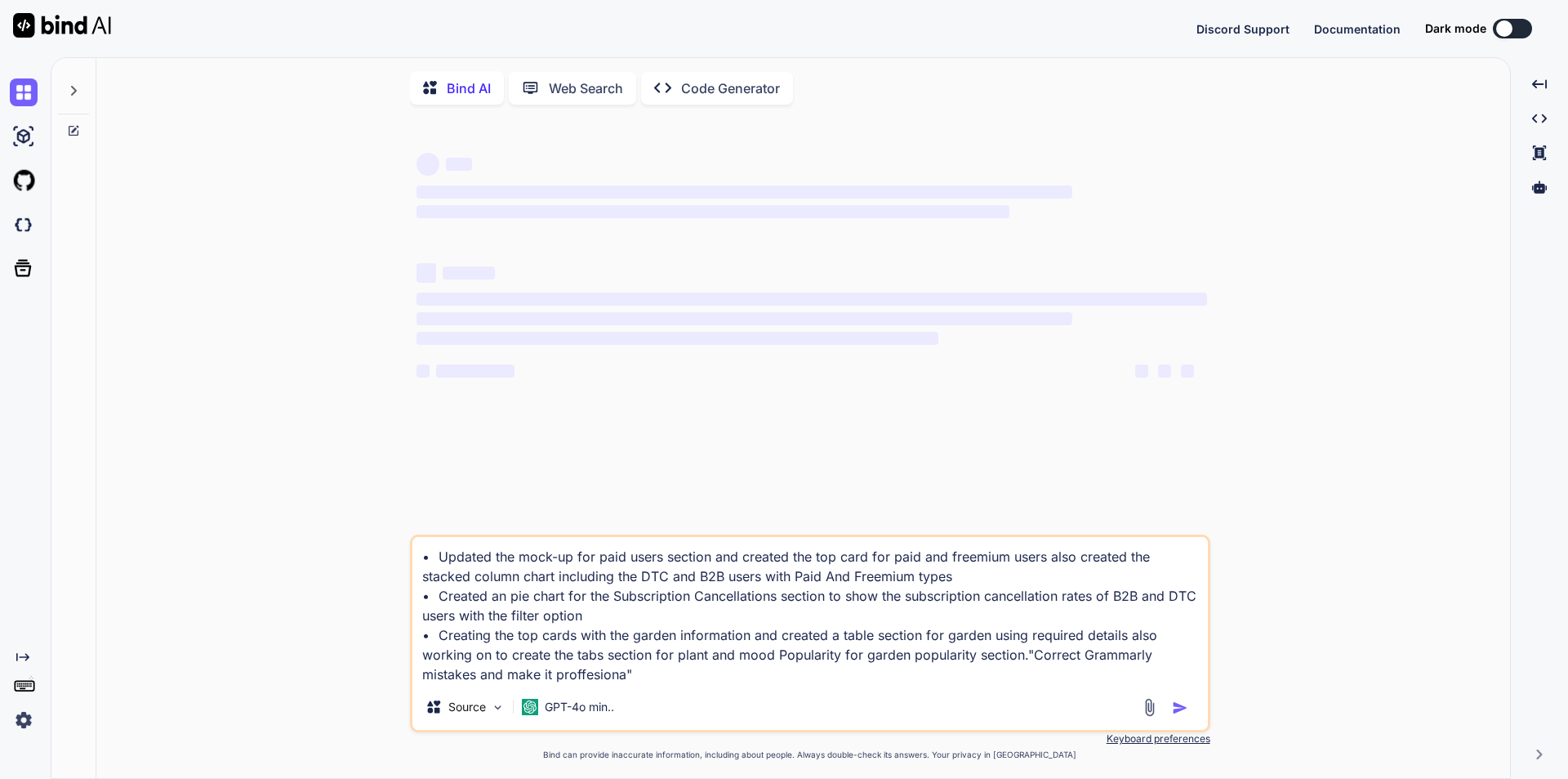
type textarea "• Updated the mock-up for paid users section and created the top card for paid …"
type textarea "x"
click at [1023, 656] on textarea "• Updated the mock-up for paid users section and created the top card for paid …" at bounding box center [810, 610] width 796 height 147
type textarea "• Updated the mock-up for paid users section and created the top card for paid …"
type textarea "x"
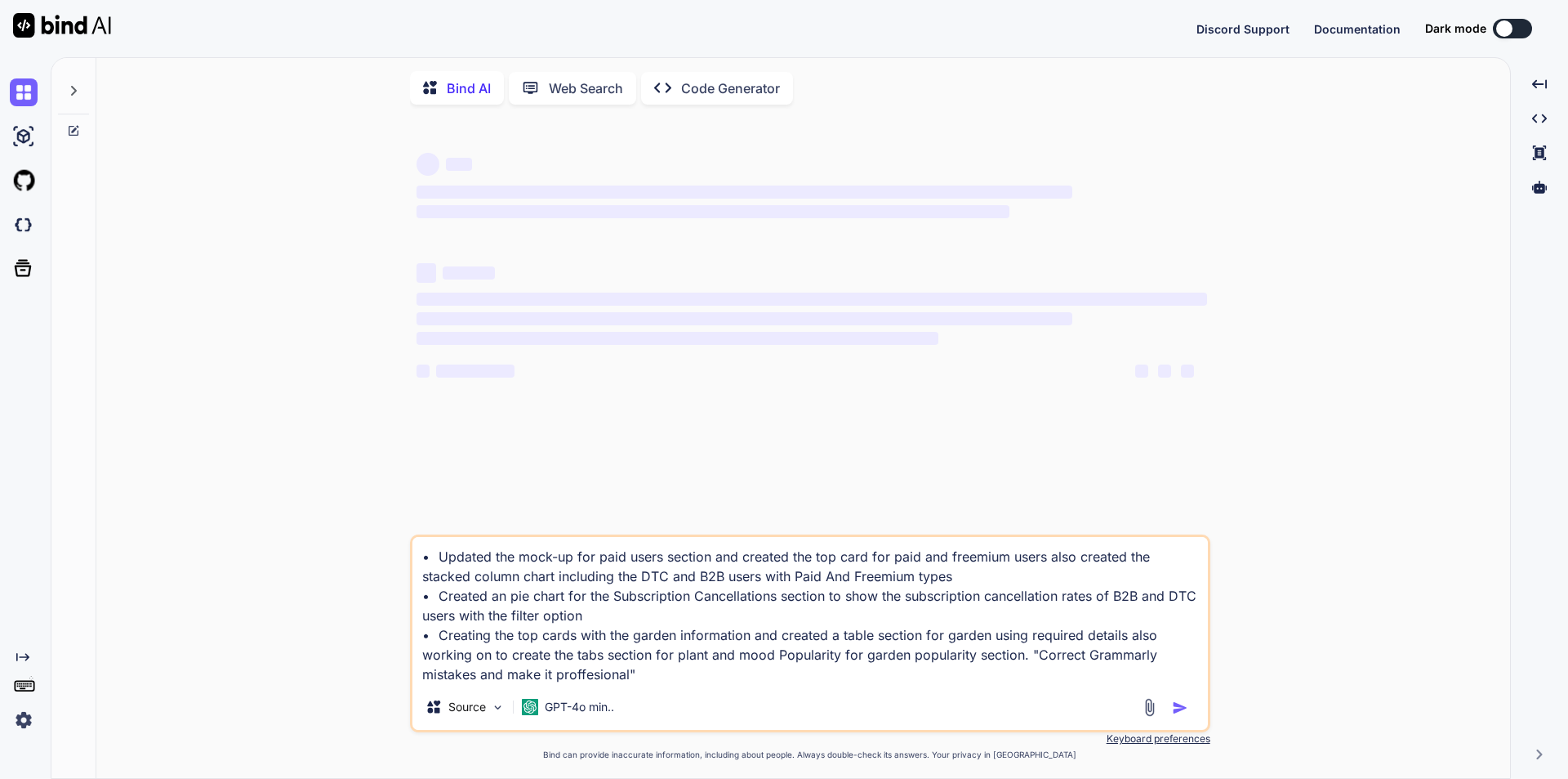
type textarea "• Updated the mock-up for paid users section and created the top card for paid …"
type textarea "x"
type textarea "• Updated the mock-up for paid users section and created the top card for paid …"
type textarea "x"
type textarea "• Updated the mock-up for paid users section and created the top card for paid …"
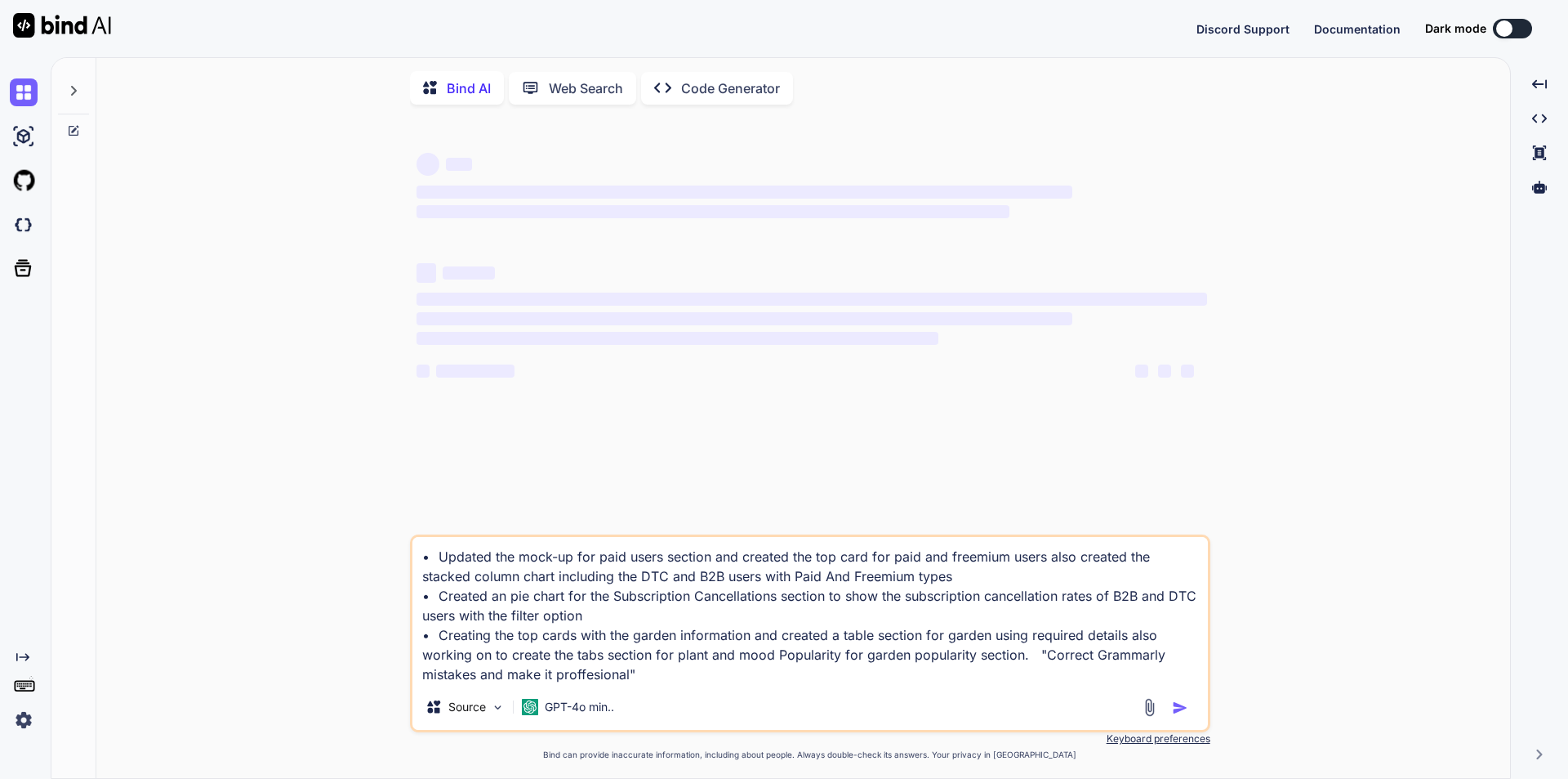
type textarea "x"
type textarea "• Updated the mock-up for paid users section and created the top card for paid …"
type textarea "x"
type textarea "• Updated the mock-up for paid users section and created the top card for paid …"
type textarea "x"
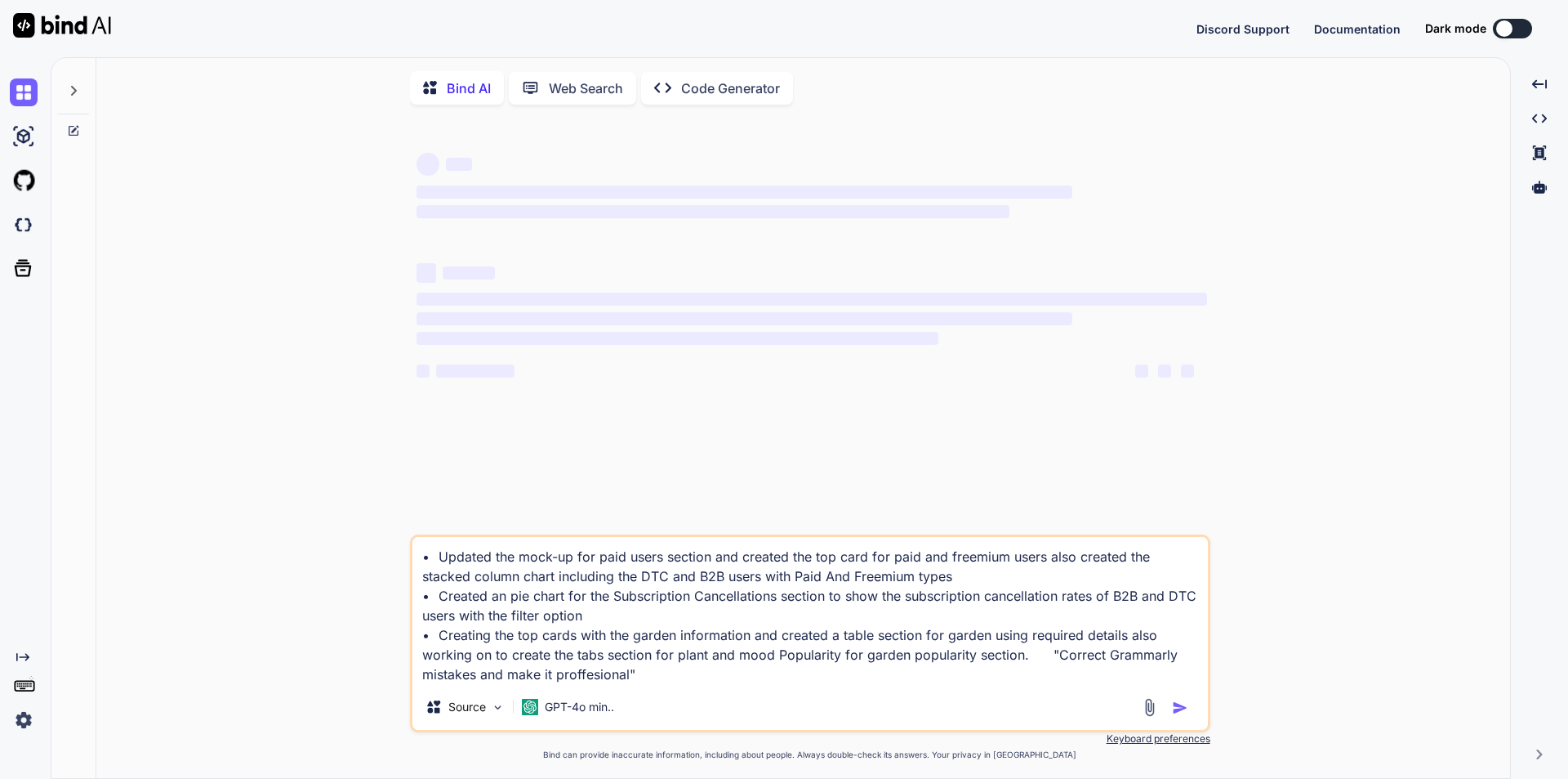
type textarea "• Updated the mock-up for paid users section and created the top card for paid …"
type textarea "x"
type textarea "• Updated the mock-up for paid users section and created the top card for paid …"
type textarea "x"
type textarea "• Updated the mock-up for paid users section and created the top card for paid …"
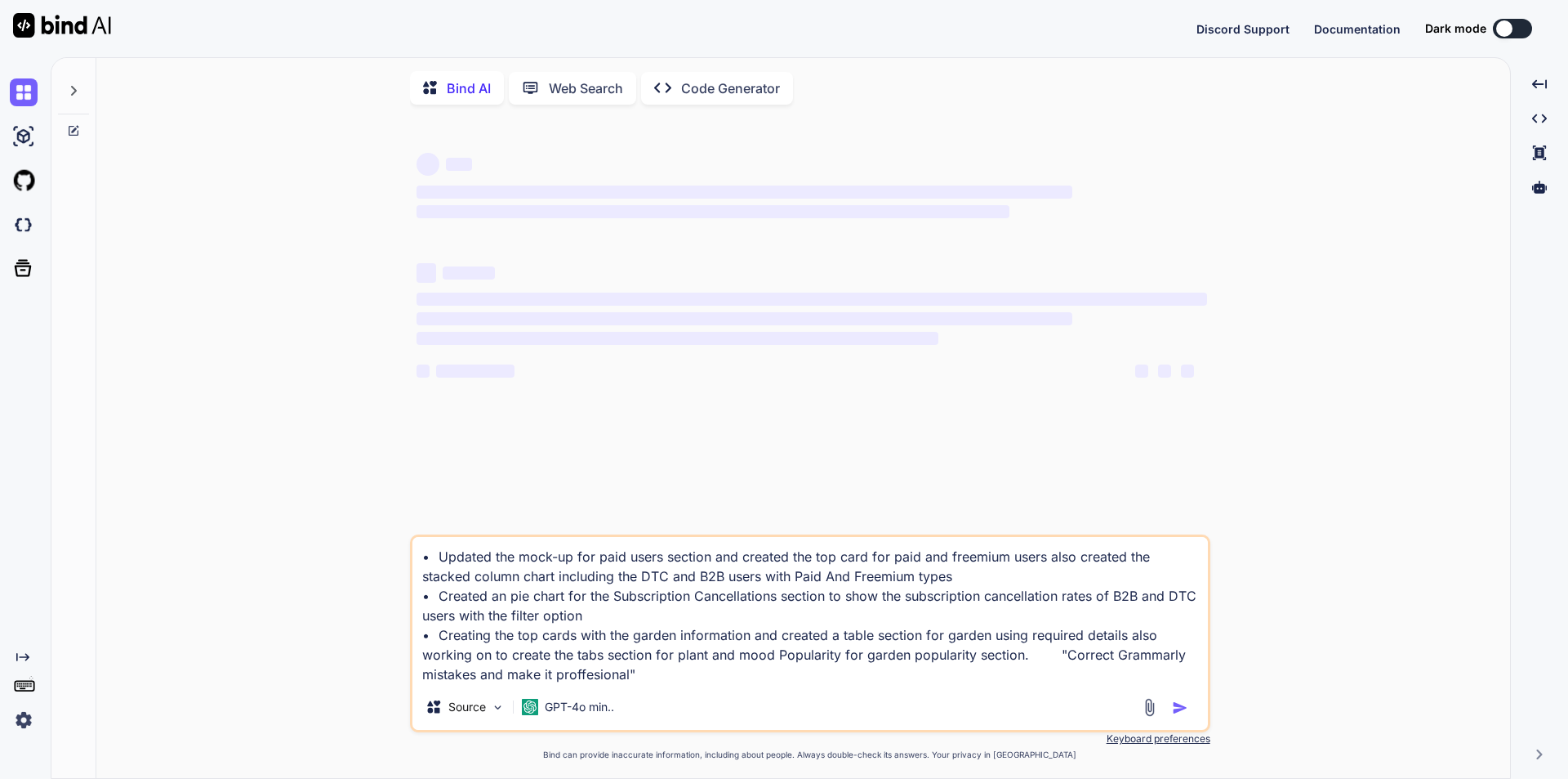
type textarea "x"
type textarea "• Updated the mock-up for paid users section and created the top card for paid …"
type textarea "x"
type textarea "• Updated the mock-up for paid users section and created the top card for paid …"
type textarea "x"
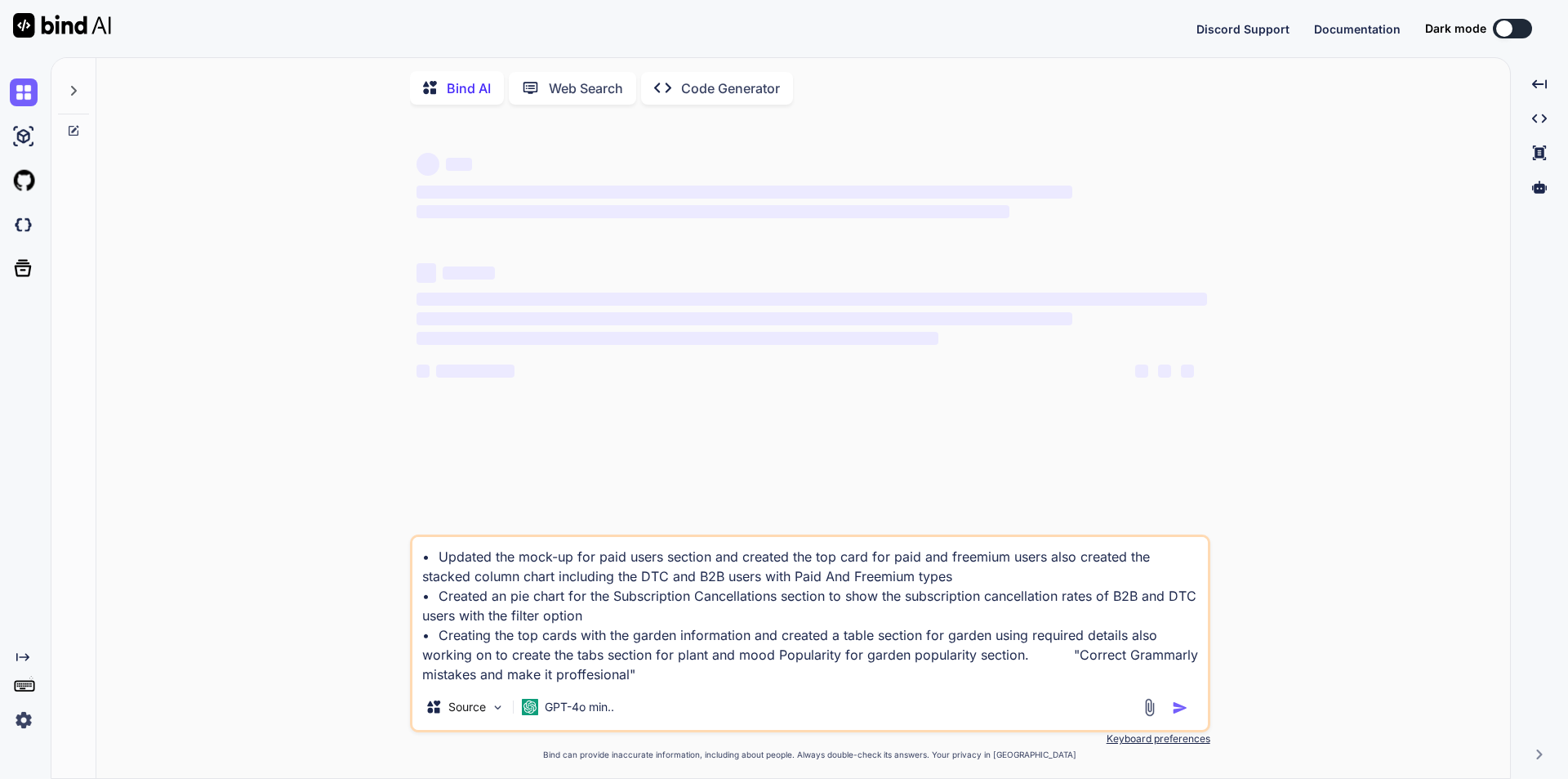
type textarea "• Updated the mock-up for paid users section and created the top card for paid …"
type textarea "x"
type textarea "• Updated the mock-up for paid users section and created the top card for paid …"
type textarea "x"
type textarea "• Updated the mock-up for paid users section and created the top card for paid …"
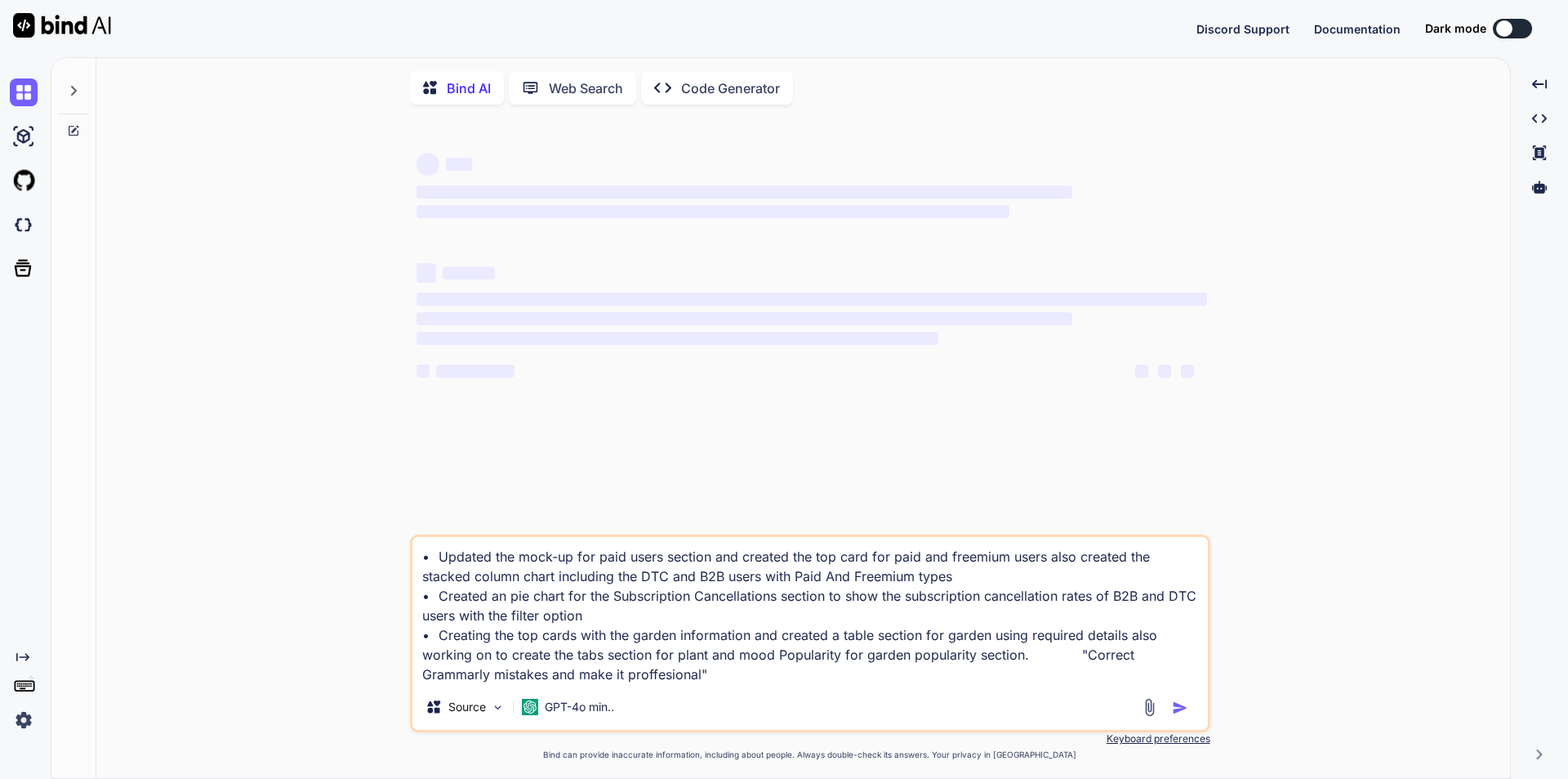
type textarea "x"
type textarea "• Updated the mock-up for paid users section and created the top card for paid …"
type textarea "x"
type textarea "• Updated the mock-up for paid users section and created the top card for paid …"
type textarea "x"
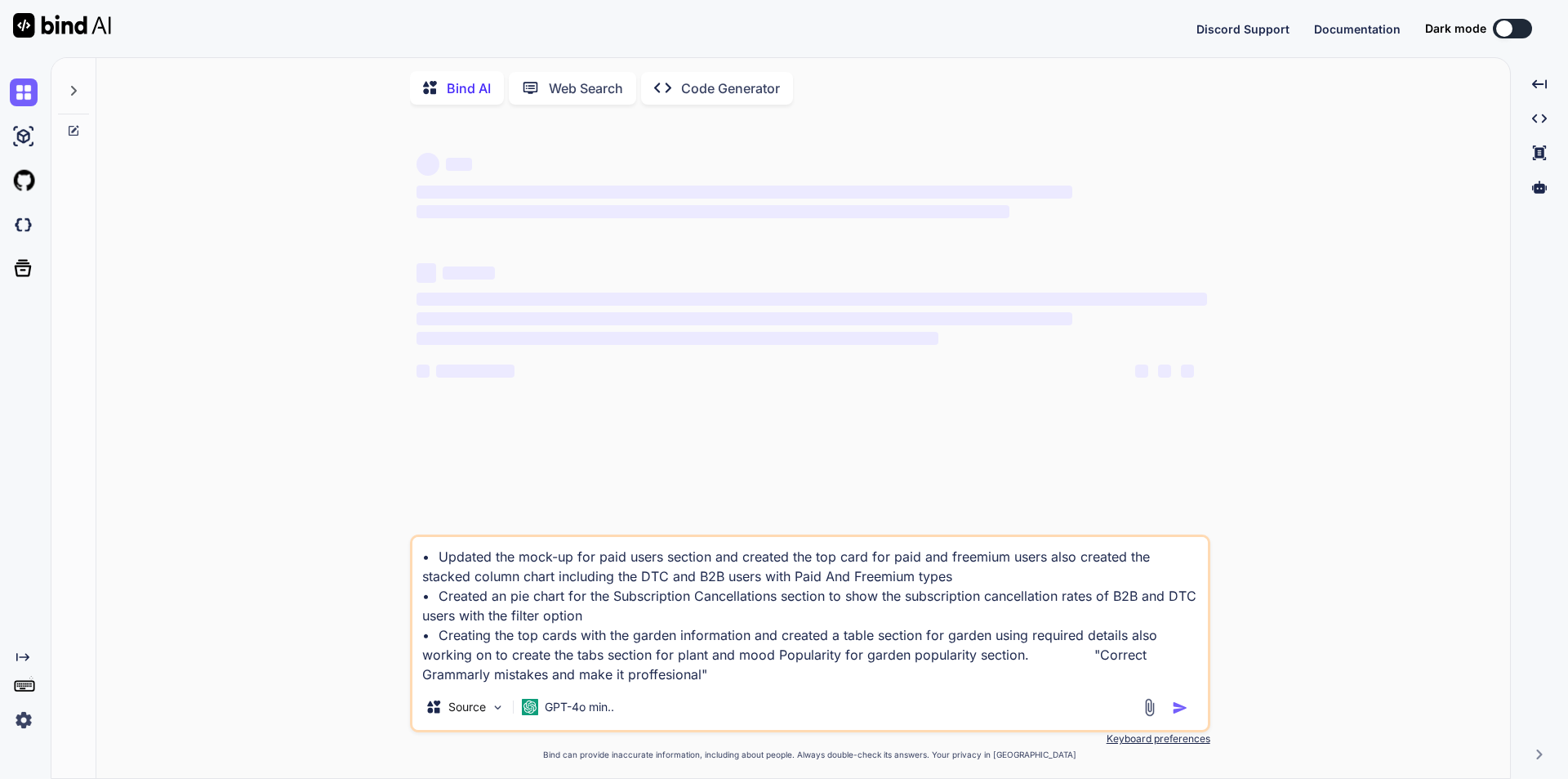
type textarea "• Updated the mock-up for paid users section and created the top card for paid …"
type textarea "x"
type textarea "• Updated the mock-up for paid users section and created the top card for paid …"
type textarea "x"
type textarea "• Updated the mock-up for paid users section and created the top card for paid …"
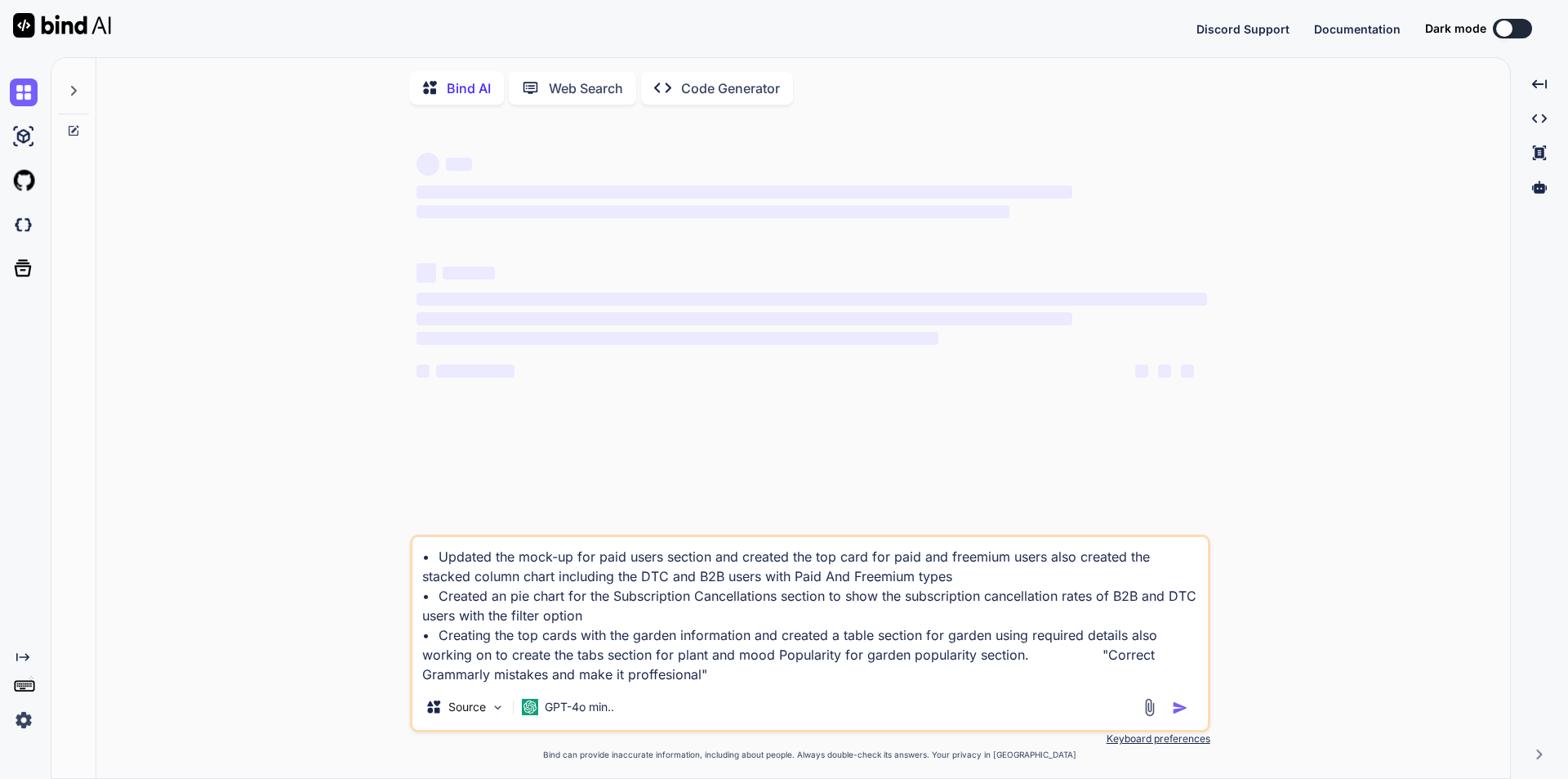
type textarea "x"
type textarea "• Updated the mock-up for paid users section and created the top card for paid …"
type textarea "x"
type textarea "• Updated the mock-up for paid users section and created the top card for paid …"
type textarea "x"
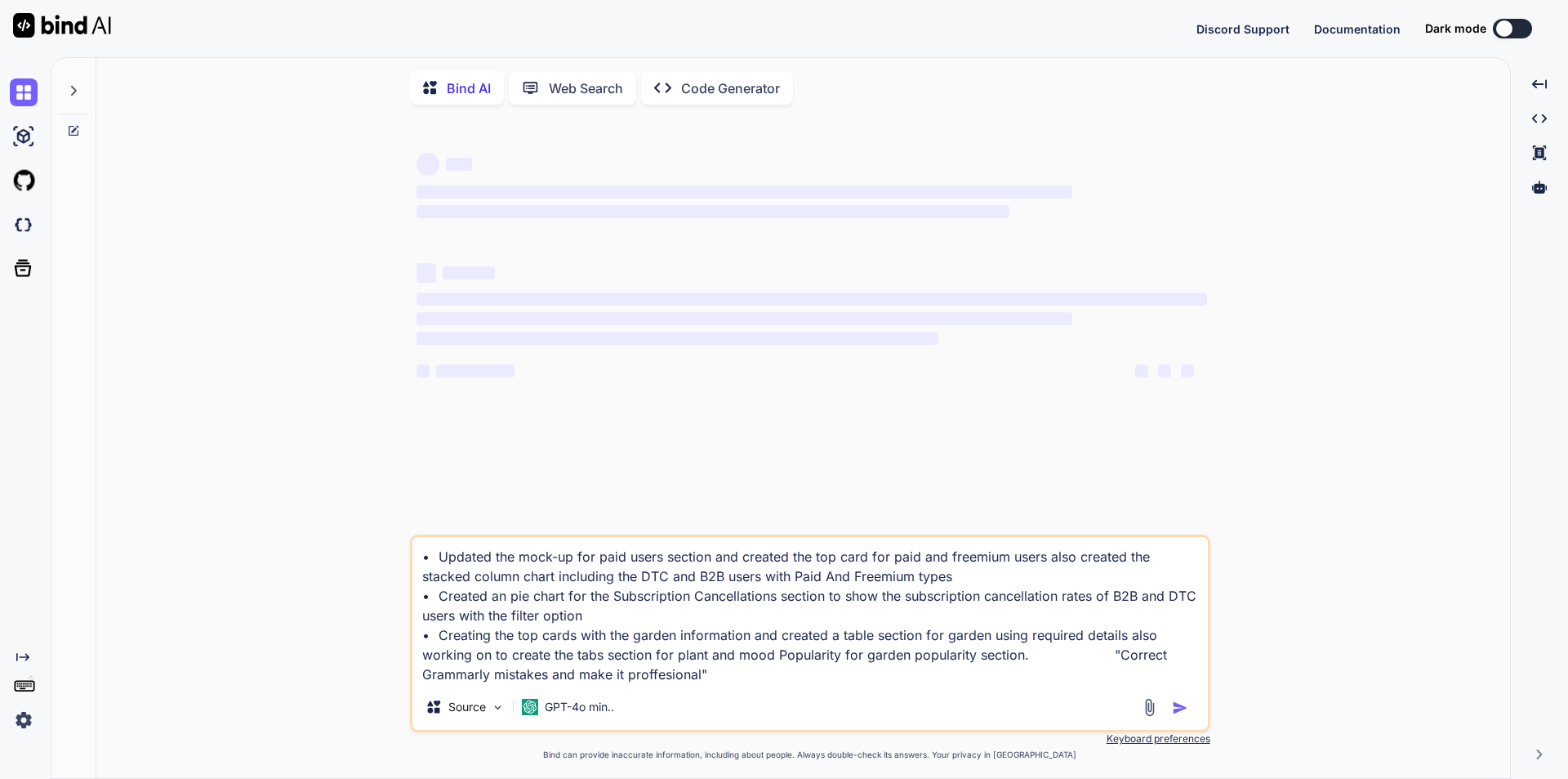
type textarea "• Updated the mock-up for paid users section and created the top card for paid …"
type textarea "x"
type textarea "• Updated the mock-up for paid users section and created the top card for paid …"
type textarea "x"
type textarea "• Updated the mock-up for paid users section and created the top card for paid …"
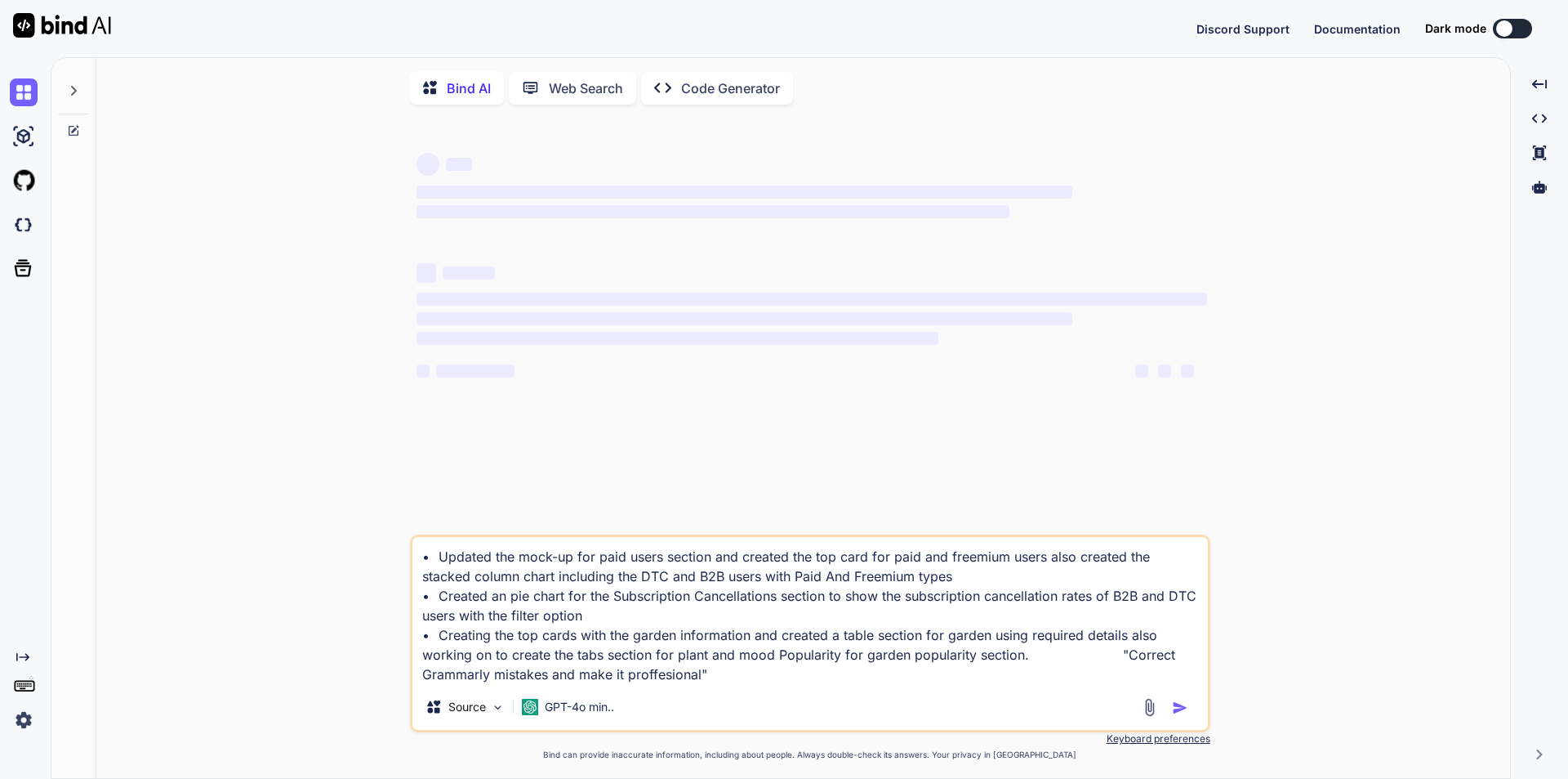
type textarea "x"
type textarea "• Updated the mock-up for paid users section and created the top card for paid …"
type textarea "x"
type textarea "• Updated the mock-up for paid users section and created the top card for paid …"
type textarea "x"
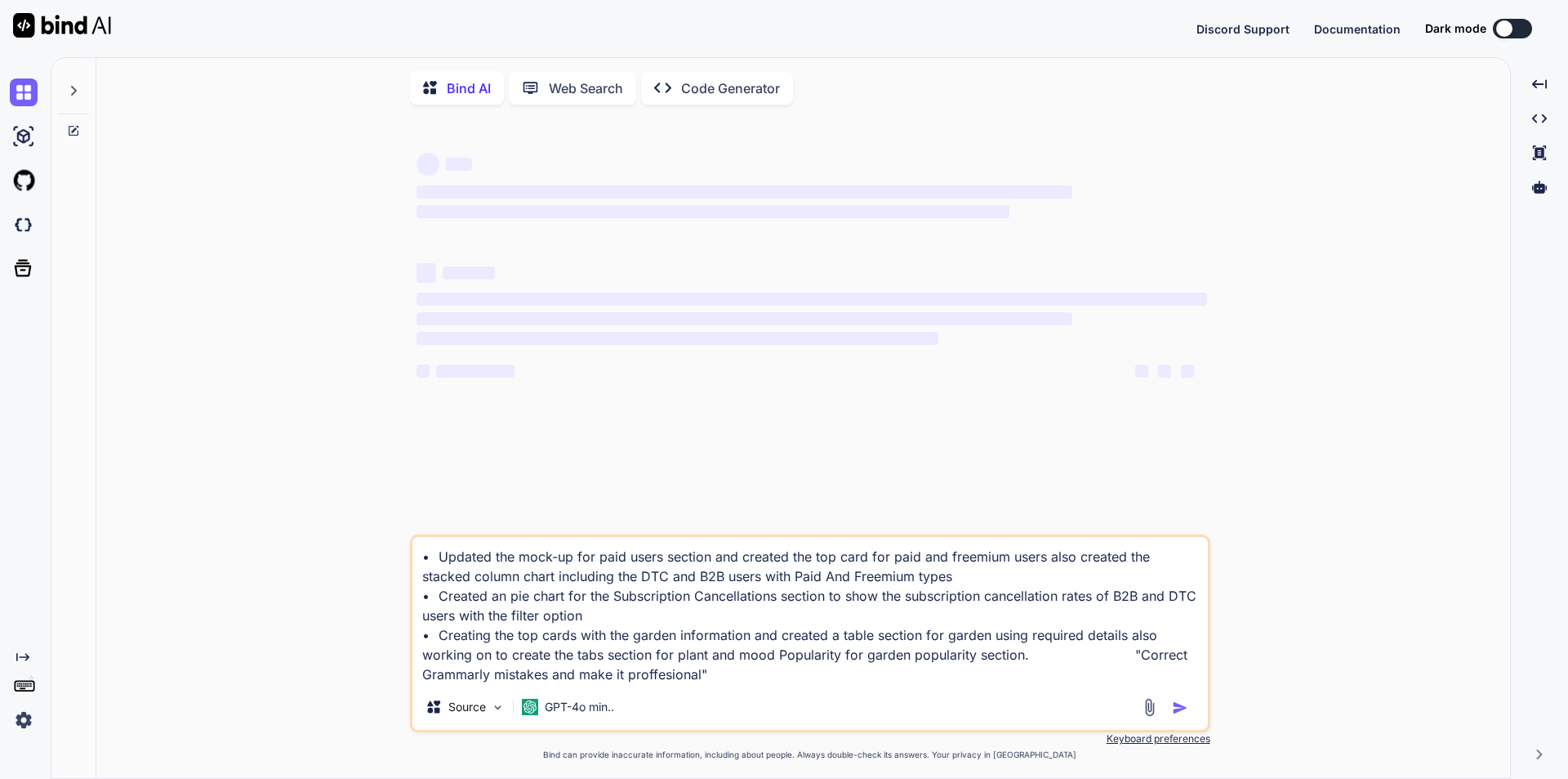
type textarea "• Updated the mock-up for paid users section and created the top card for paid …"
type textarea "x"
type textarea "• Updated the mock-up for paid users section and created the top card for paid …"
type textarea "x"
type textarea "• Updated the mock-up for paid users section and created the top card for paid …"
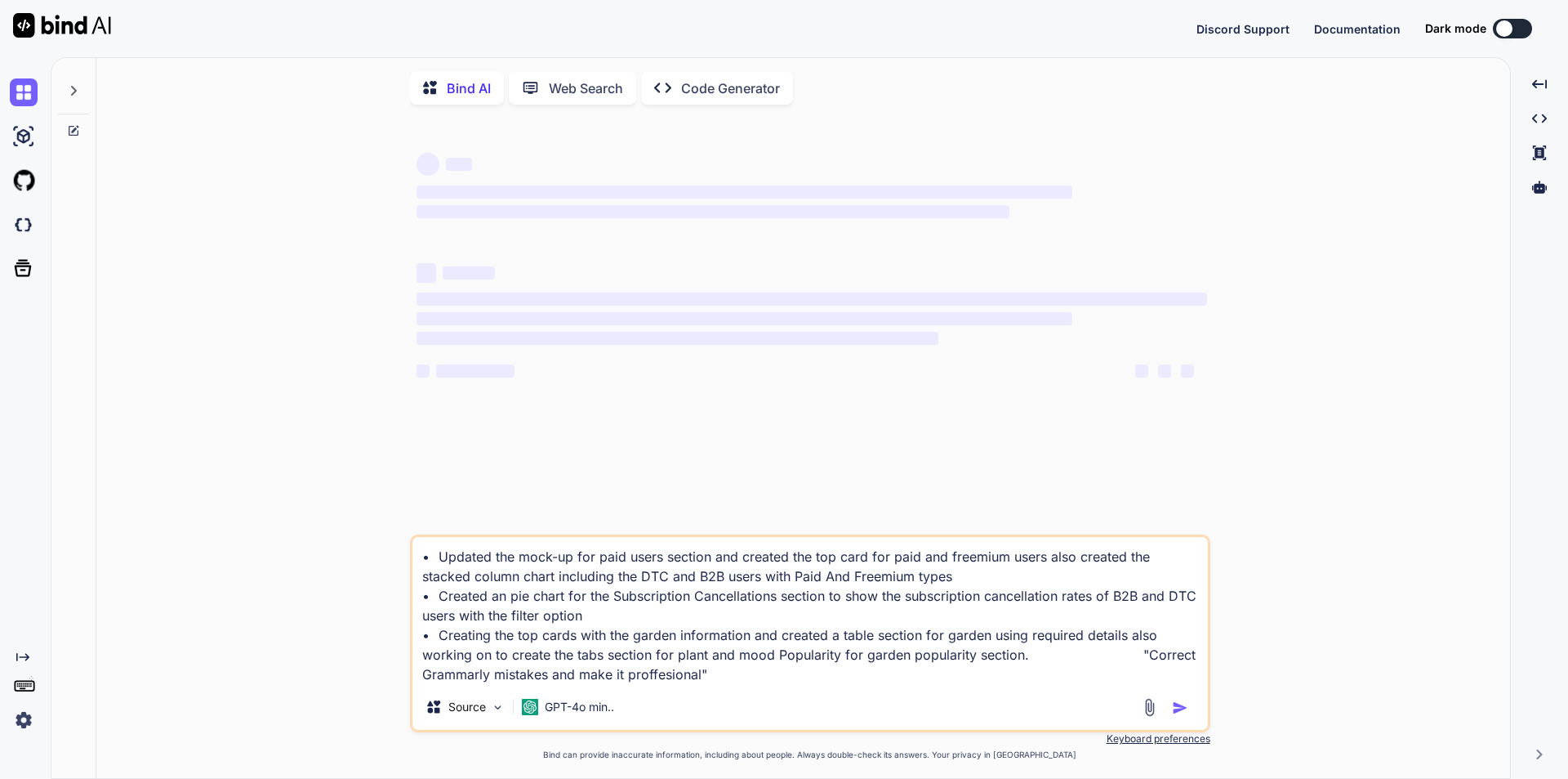
type textarea "x"
type textarea "• Updated the mock-up for paid users section and created the top card for paid …"
type textarea "x"
type textarea "• Updated the mock-up for paid users section and created the top card for paid …"
type textarea "x"
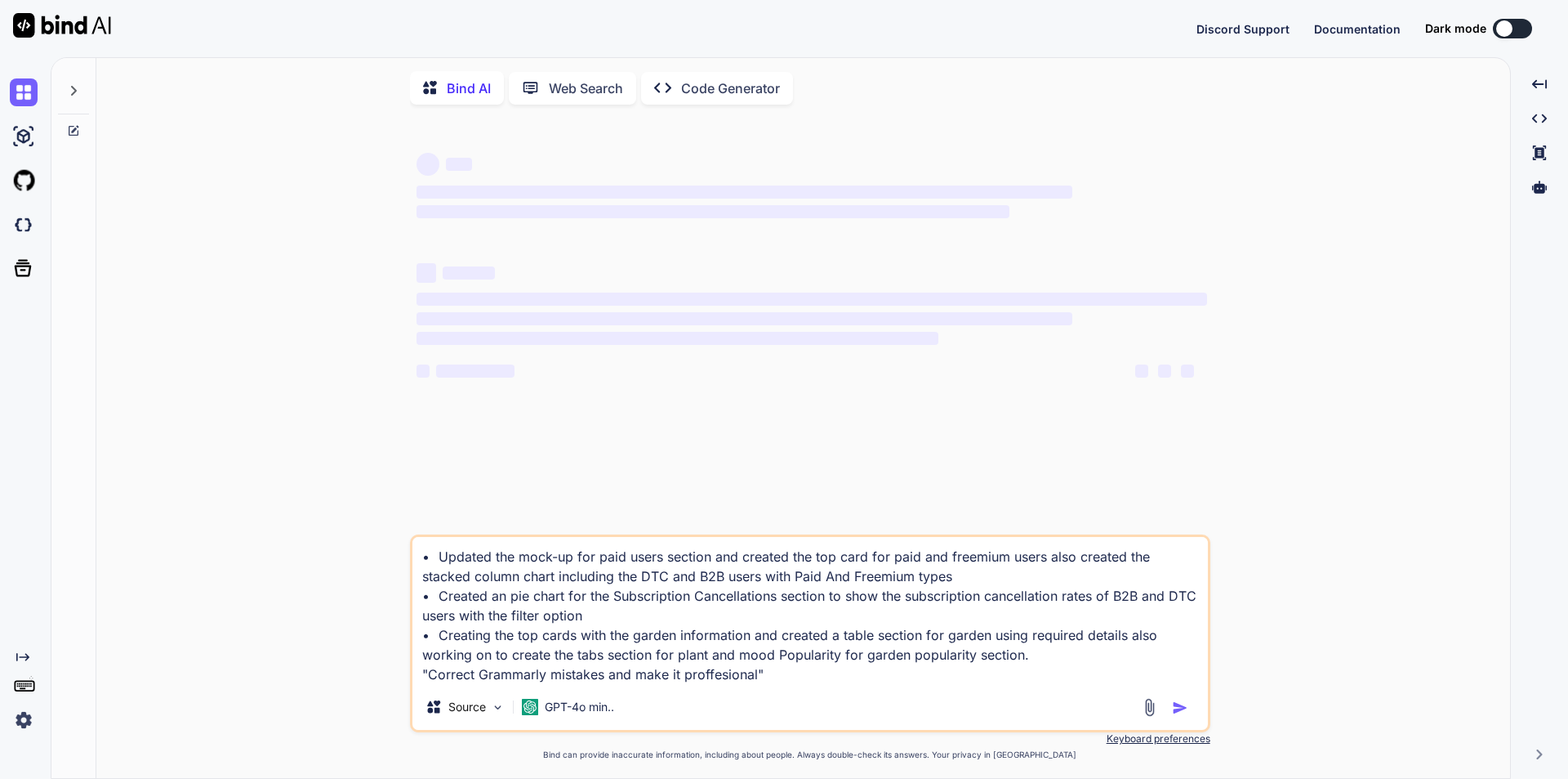
type textarea "• Updated the mock-up for paid users section and created the top card for paid …"
type textarea "x"
type textarea "• Updated the mock-up for paid users section and created the top card for paid …"
type textarea "x"
type textarea "• Updated the mock-up for paid users section and created the top card for paid …"
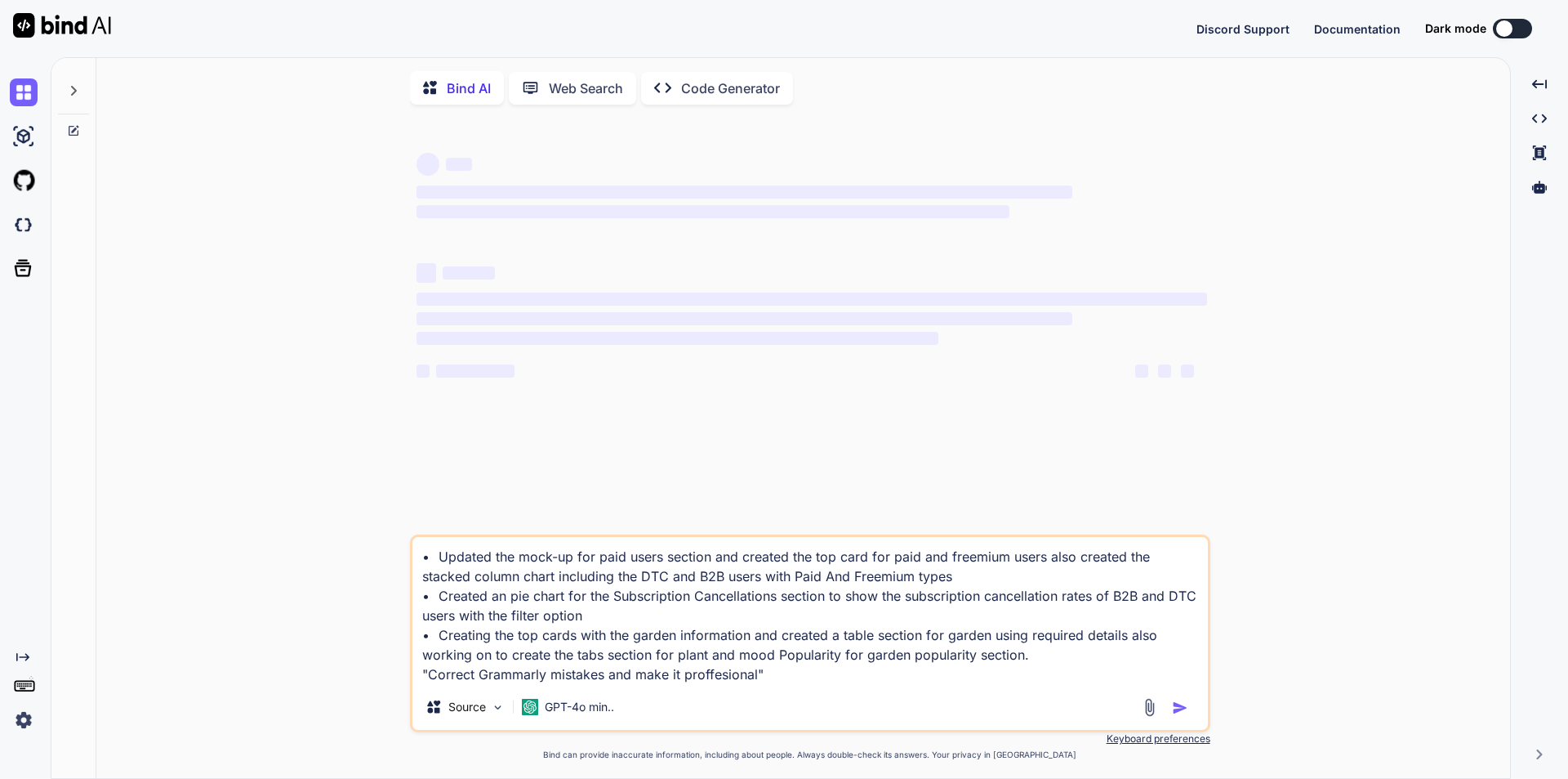
type textarea "x"
click at [1128, 663] on textarea "• Updated the mock-up for paid users section and created the top card for paid …" at bounding box center [810, 610] width 796 height 147
type textarea "• Updated the mock-up for paid users section and created the top card for paid …"
type textarea "x"
type textarea "• Updated the mock-up for paid users section and created the top card for paid …"
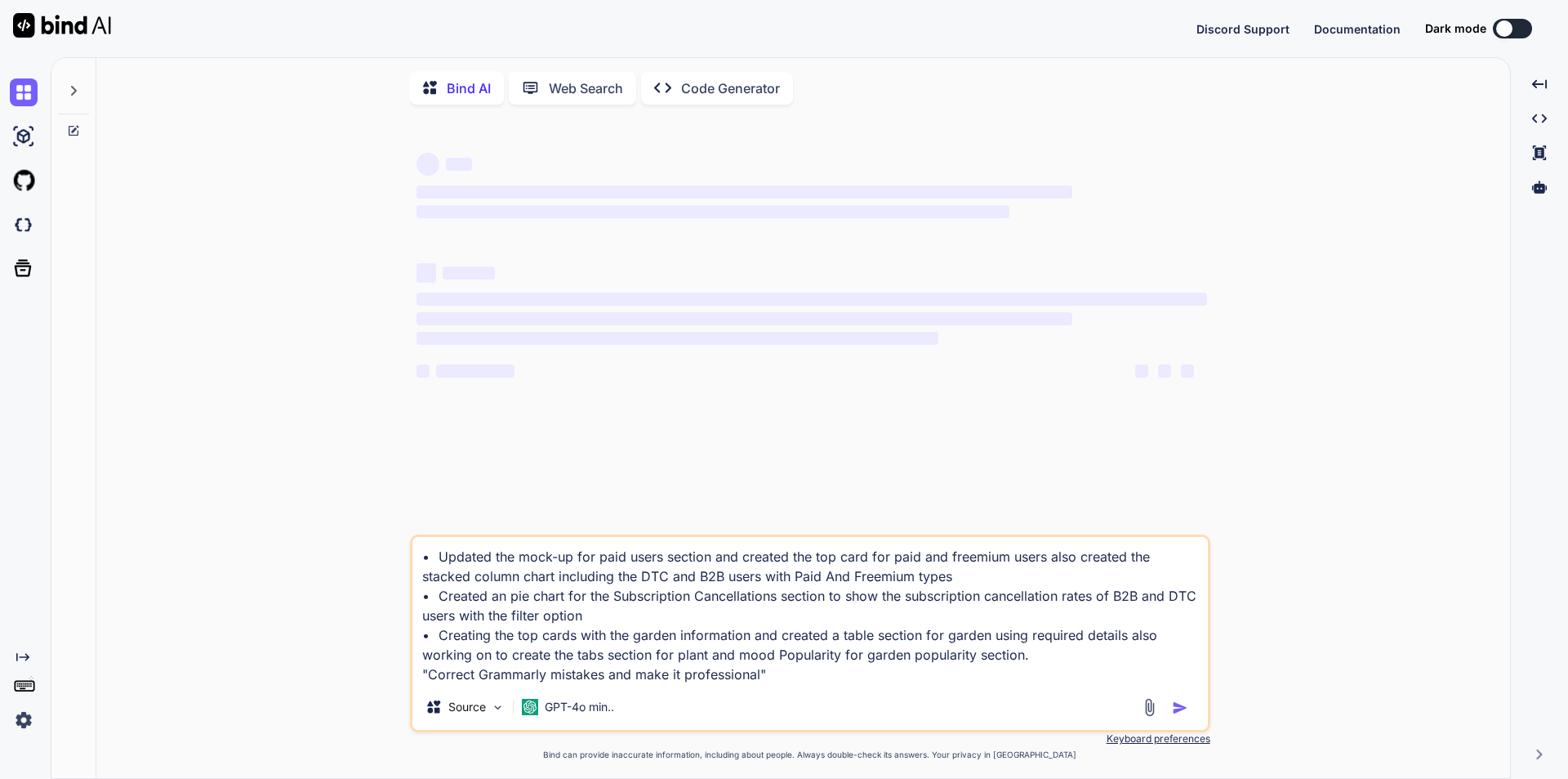
type textarea "x"
type textarea "• Updated the mock-up for paid users section and created the top card for paid …"
type textarea "x"
type textarea "• Updated the mock-up for paid users section and created the top card for paid …"
type textarea "x"
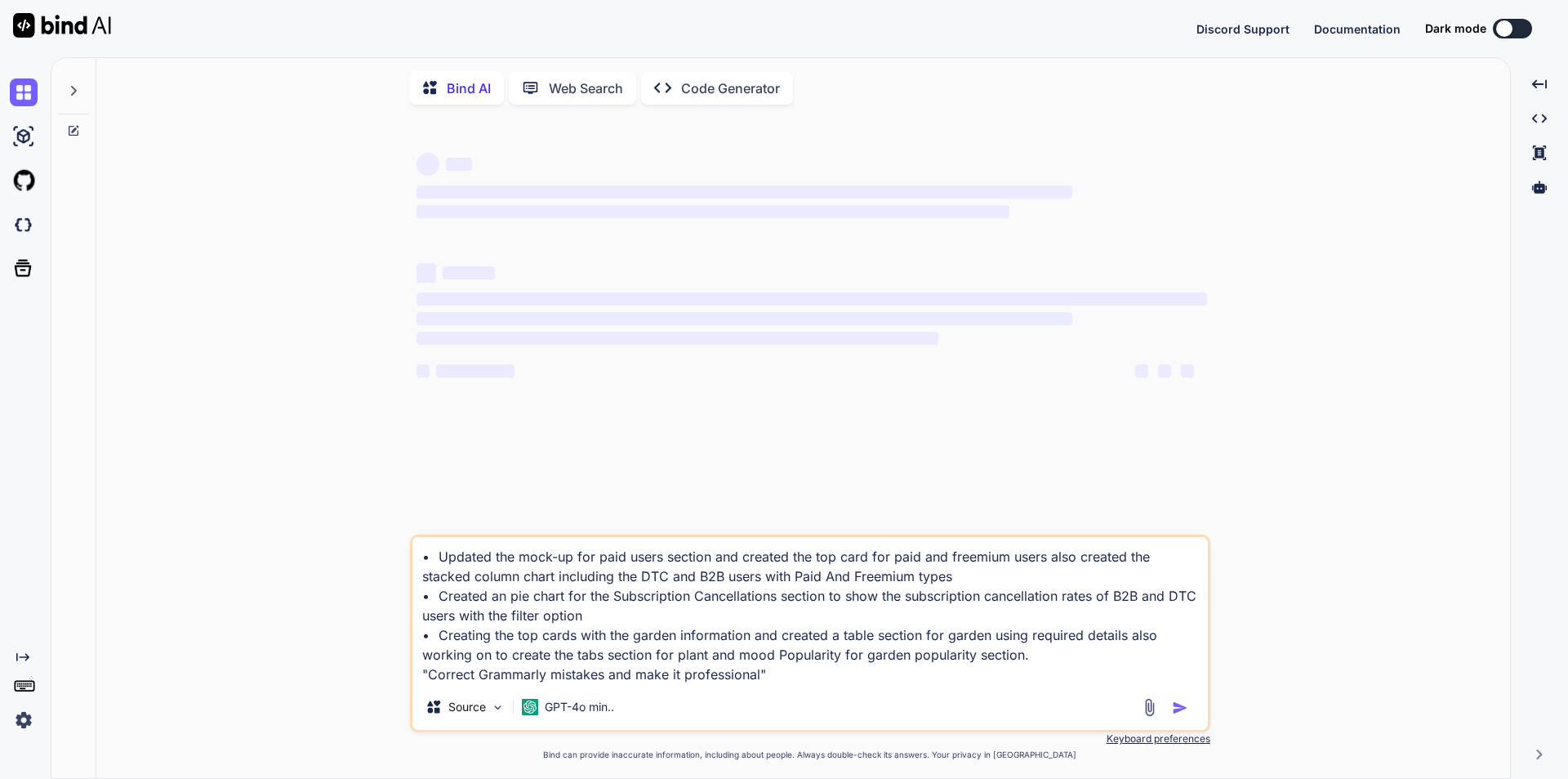
type textarea "• Updated the mock-up for paid users section and created the top card for paid …"
type textarea "x"
type textarea "• Updated the mock-up for paid users section and created the top card for paid …"
type textarea "x"
type textarea "• Updated the mock-up for paid users section and created the top card for paid …"
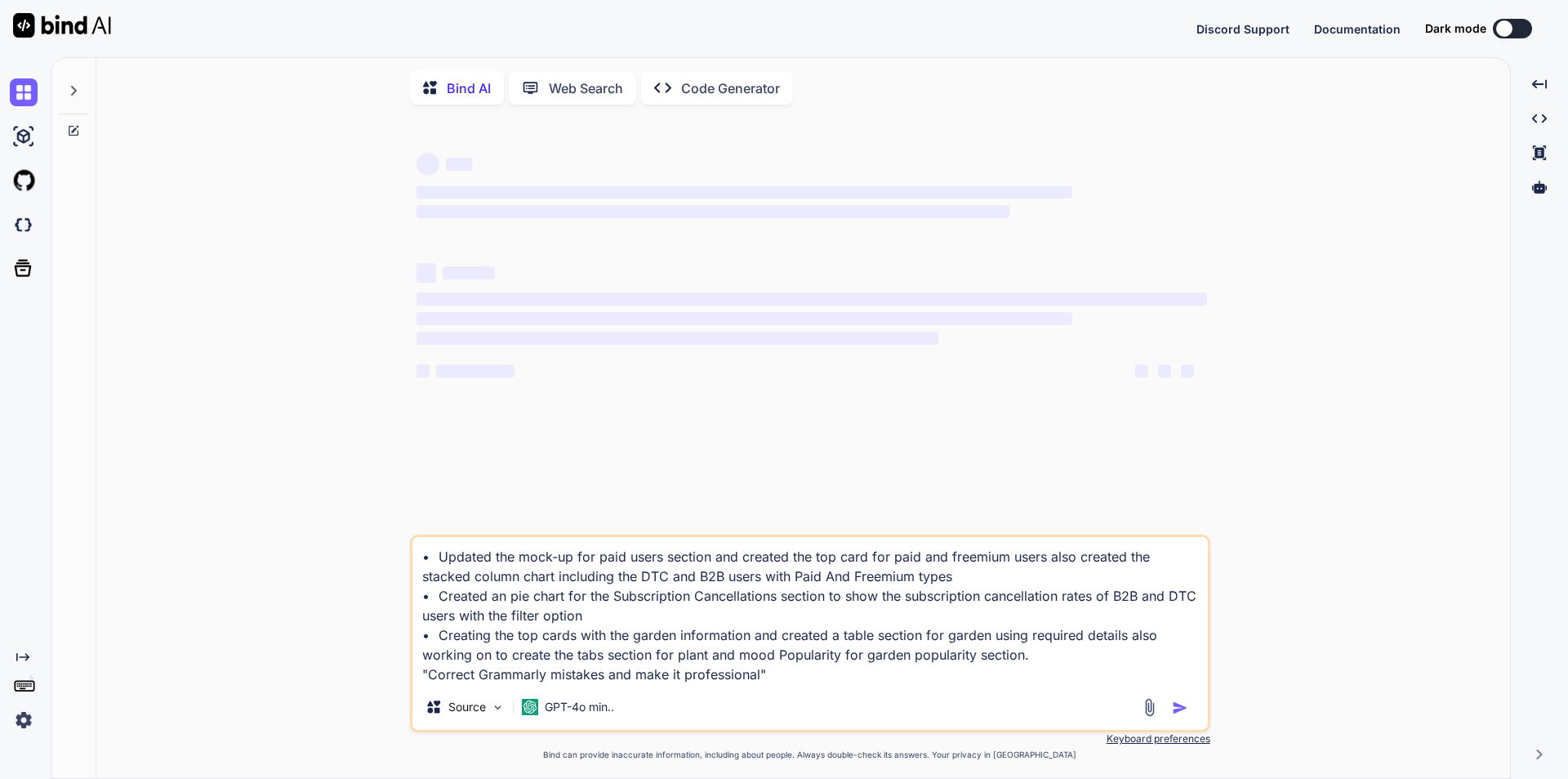
type textarea "x"
type textarea "• Updated the mock-up for paid users section and created the top card for paid …"
click at [1146, 679] on textarea "• Updated the mock-up for paid users section and created the top card for paid …" at bounding box center [810, 610] width 796 height 147
